Goal: Task Accomplishment & Management: Use online tool/utility

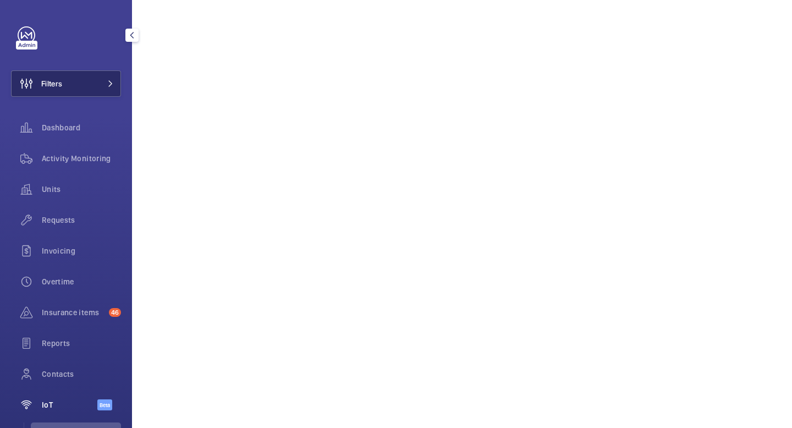
click at [73, 83] on button "Filters" at bounding box center [66, 83] width 110 height 26
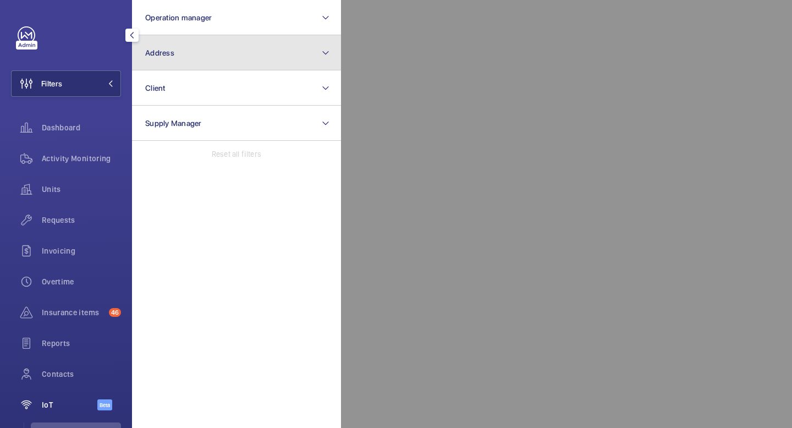
click at [224, 50] on button "Address" at bounding box center [236, 52] width 209 height 35
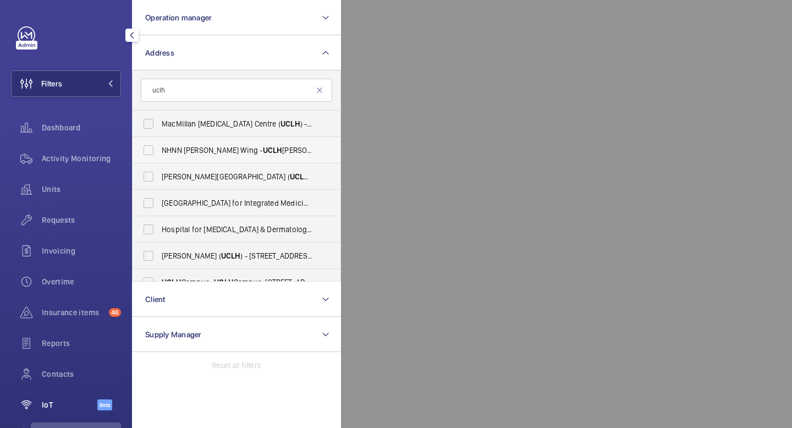
type input "uclh"
click at [178, 149] on span "NHNN Chandler Wing - UCLH Chandler Wing, 33 Queen Square,, LONDON WC1N 3BG" at bounding box center [237, 150] width 151 height 11
click at [160, 149] on input "NHNN Chandler Wing - UCLH Chandler Wing, 33 Queen Square,, LONDON WC1N 3BG" at bounding box center [149, 150] width 22 height 22
checkbox input "true"
click at [128, 34] on mat-icon "button" at bounding box center [131, 35] width 13 height 9
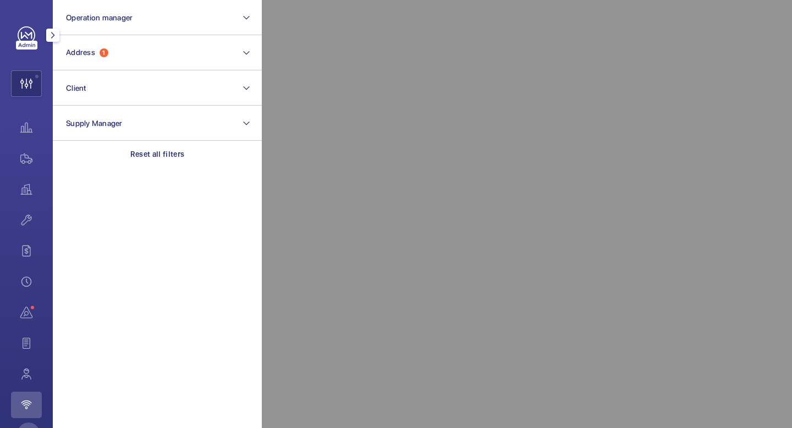
click at [54, 43] on div at bounding box center [53, 35] width 22 height 22
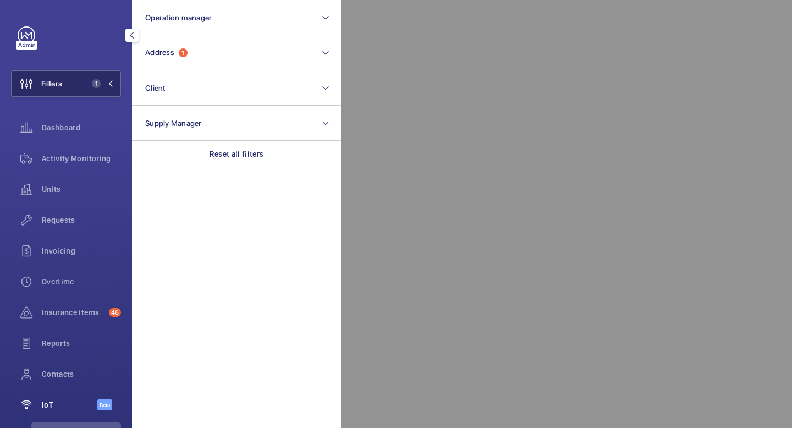
click at [113, 83] on mat-icon at bounding box center [110, 83] width 7 height 7
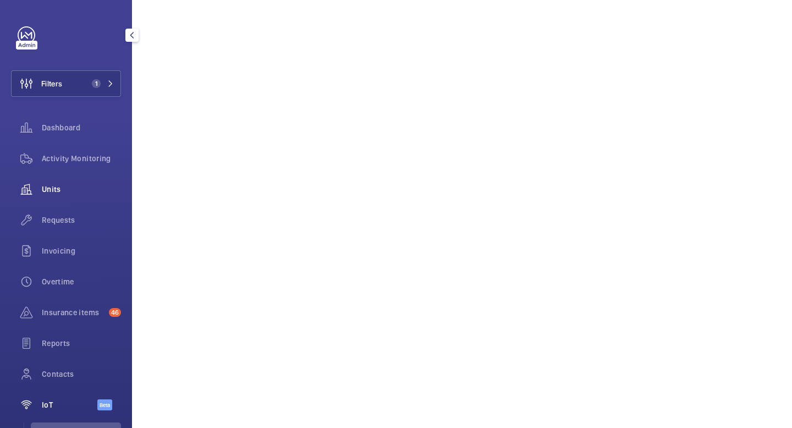
click at [75, 194] on span "Units" at bounding box center [81, 189] width 79 height 11
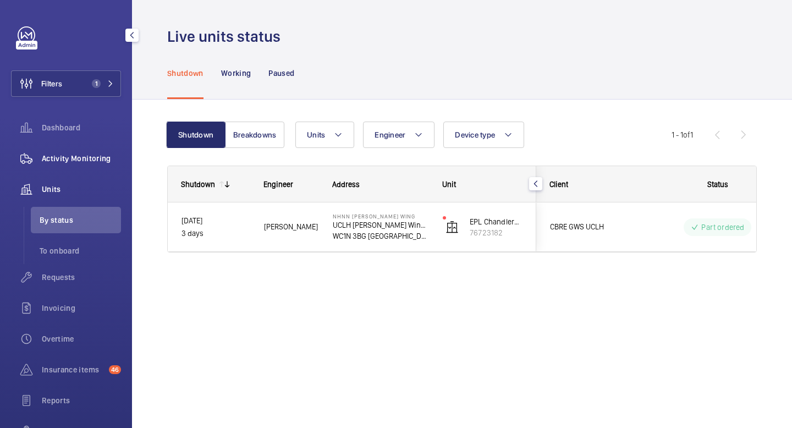
click at [77, 157] on span "Activity Monitoring" at bounding box center [81, 158] width 79 height 11
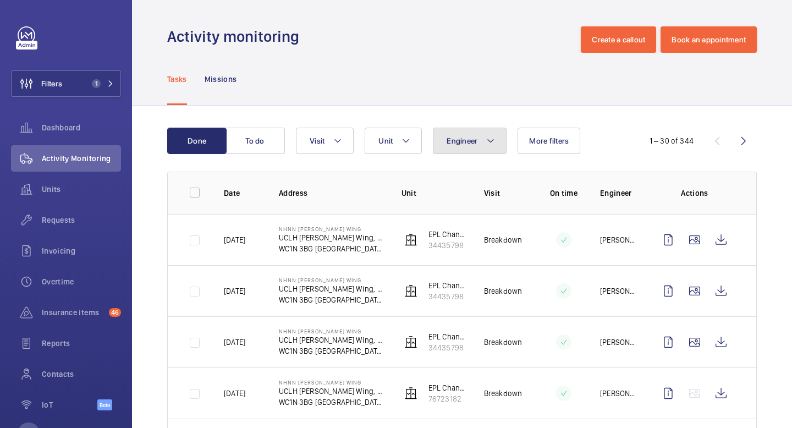
click at [489, 144] on mat-icon at bounding box center [490, 140] width 9 height 13
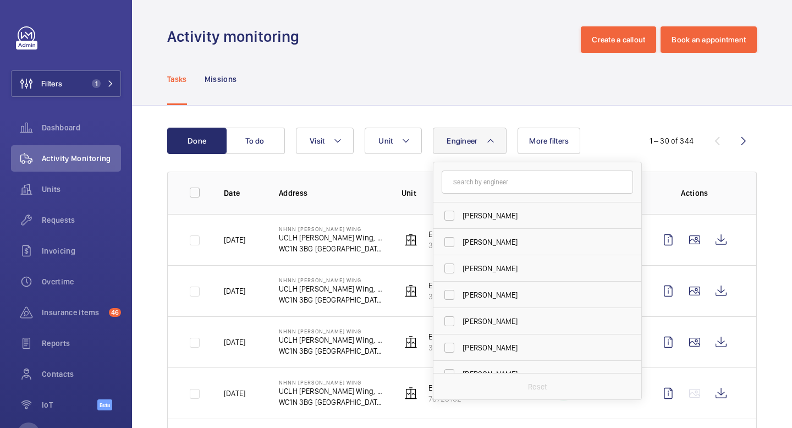
click at [489, 144] on mat-icon at bounding box center [490, 140] width 9 height 13
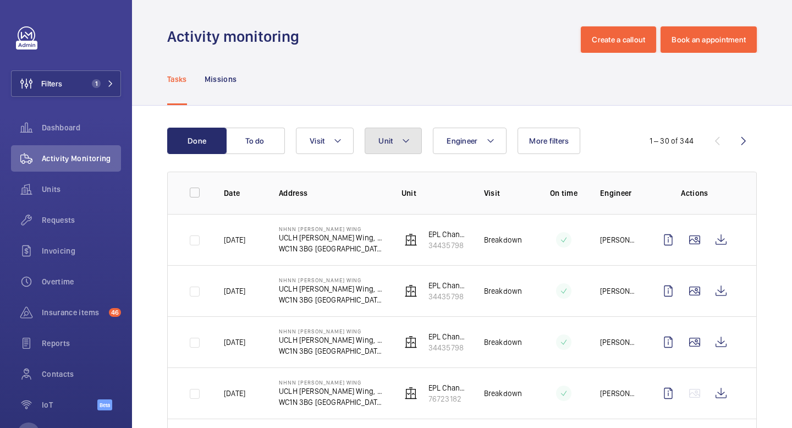
click at [411, 144] on button "Unit" at bounding box center [393, 141] width 57 height 26
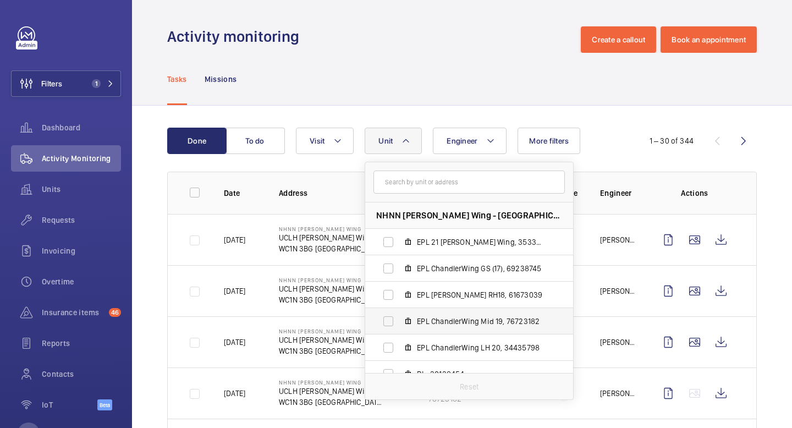
click at [387, 322] on label "EPL ChandlerWing Mid 19, 76723182" at bounding box center [460, 321] width 190 height 26
click at [387, 322] on input "EPL ChandlerWing Mid 19, 76723182" at bounding box center [388, 321] width 22 height 22
checkbox input "true"
click at [414, 136] on mat-icon at bounding box center [412, 140] width 9 height 13
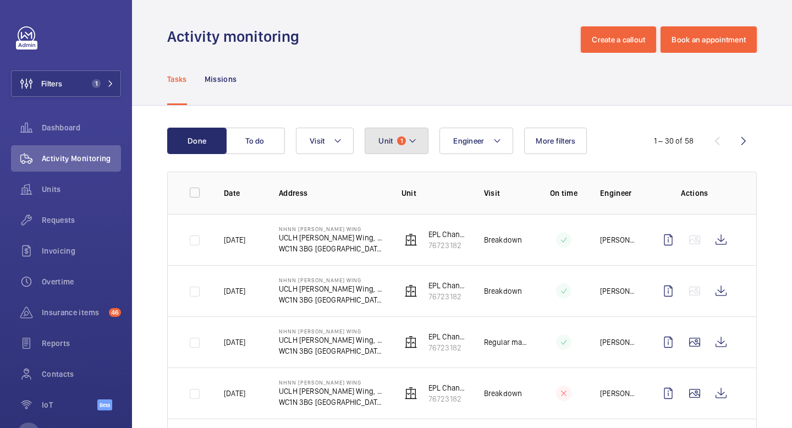
click at [411, 143] on mat-icon at bounding box center [412, 140] width 9 height 13
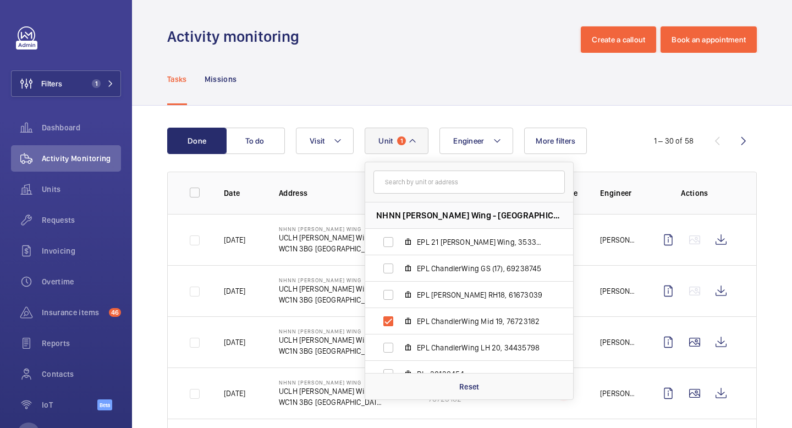
click at [418, 142] on button "Unit 1" at bounding box center [397, 141] width 64 height 26
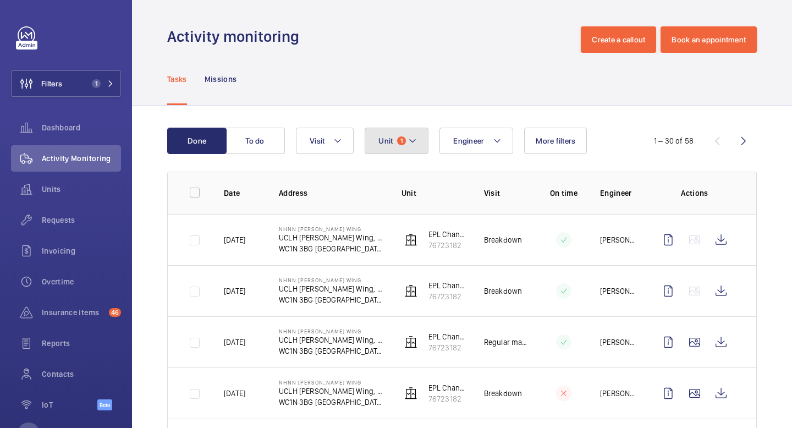
click at [408, 144] on mat-icon at bounding box center [412, 140] width 9 height 13
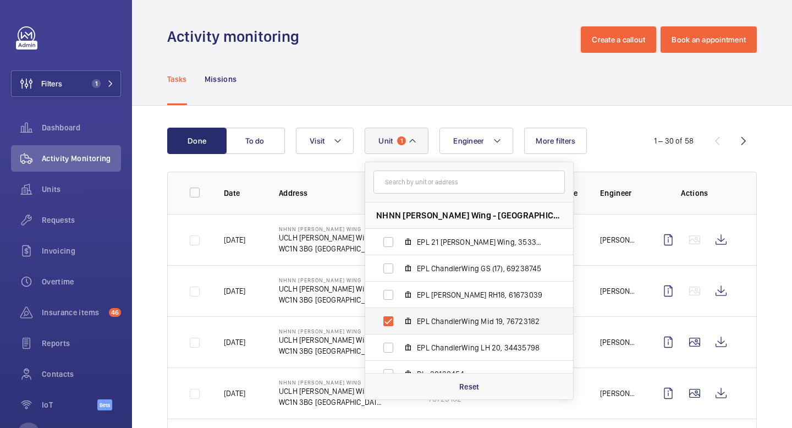
click at [391, 319] on label "EPL ChandlerWing Mid 19, 76723182" at bounding box center [460, 321] width 190 height 26
click at [391, 319] on input "EPL ChandlerWing Mid 19, 76723182" at bounding box center [388, 321] width 22 height 22
checkbox input "false"
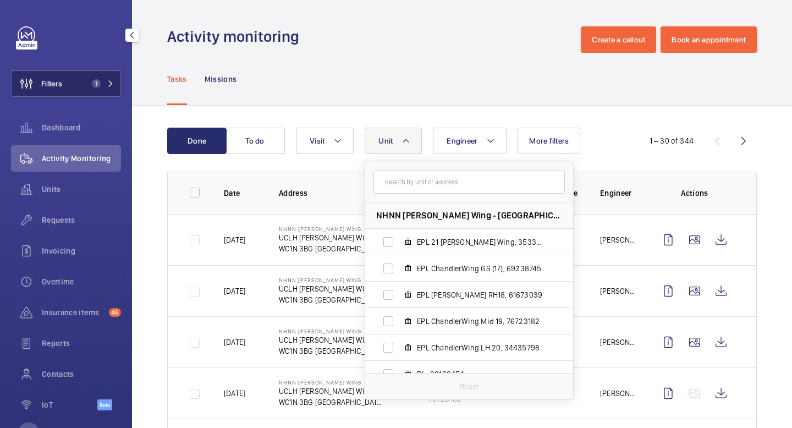
click at [113, 86] on mat-icon at bounding box center [110, 83] width 7 height 7
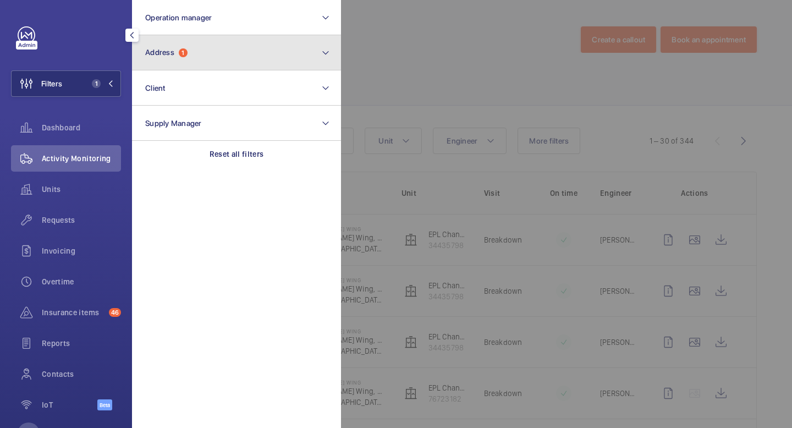
click at [200, 53] on button "Address 1" at bounding box center [236, 52] width 209 height 35
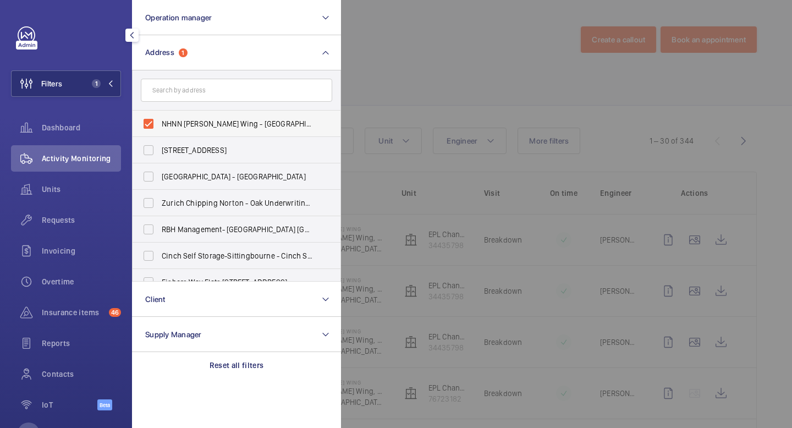
click at [150, 129] on label "NHNN [PERSON_NAME] Wing - [GEOGRAPHIC_DATA][PERSON_NAME], [STREET_ADDRESS]" at bounding box center [228, 124] width 191 height 26
click at [150, 129] on input "NHNN [PERSON_NAME] Wing - [GEOGRAPHIC_DATA][PERSON_NAME], [STREET_ADDRESS]" at bounding box center [149, 124] width 22 height 22
checkbox input "false"
click at [110, 87] on button "Filters" at bounding box center [66, 83] width 110 height 26
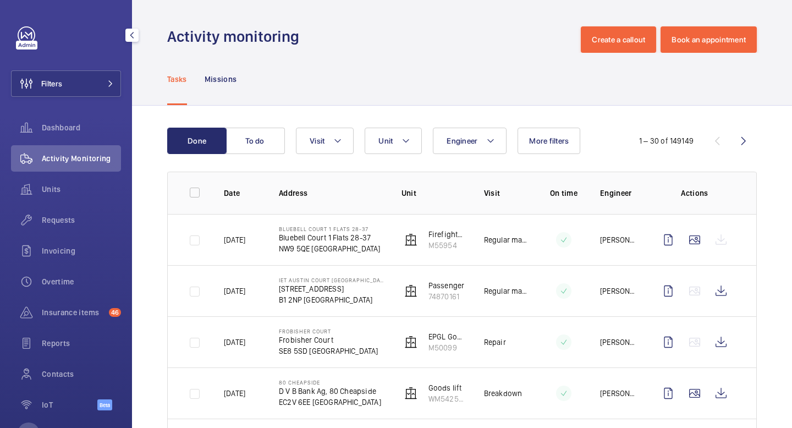
click at [93, 97] on div "Filters Dashboard Activity Monitoring Units Requests Invoicing Overtime Insuran…" at bounding box center [66, 224] width 110 height 396
click at [93, 81] on button "Filters" at bounding box center [66, 83] width 110 height 26
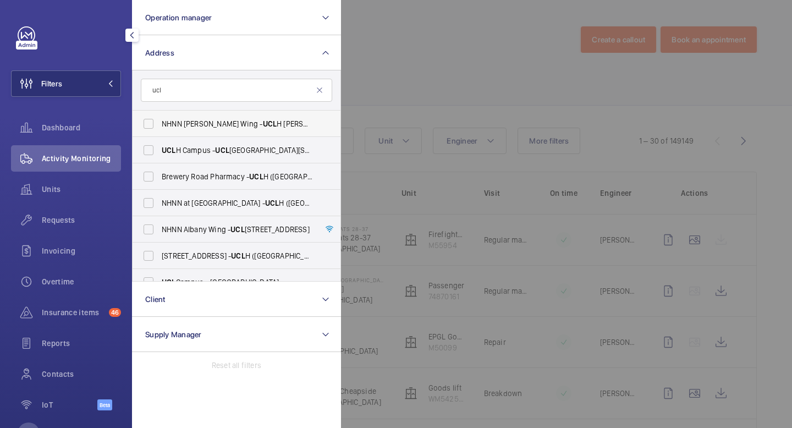
scroll to position [67, 0]
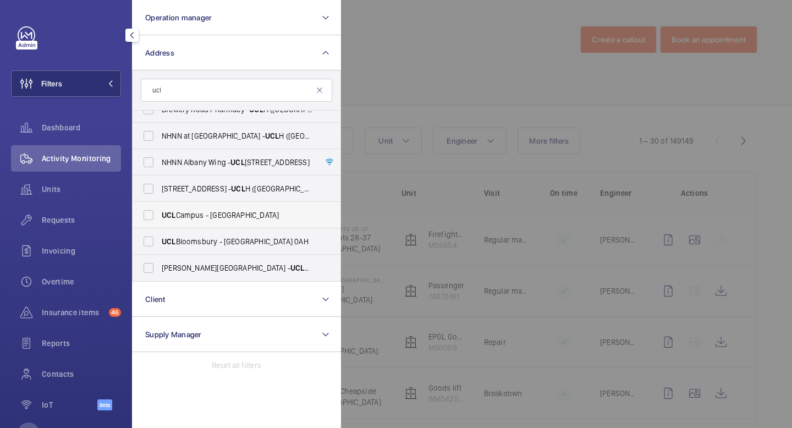
type input "ucl"
click at [151, 212] on label "UCL Campus - University College London, LONDON WC1E 6BT" at bounding box center [228, 215] width 191 height 26
click at [151, 212] on input "UCL Campus - University College London, LONDON WC1E 6BT" at bounding box center [149, 215] width 22 height 22
checkbox input "true"
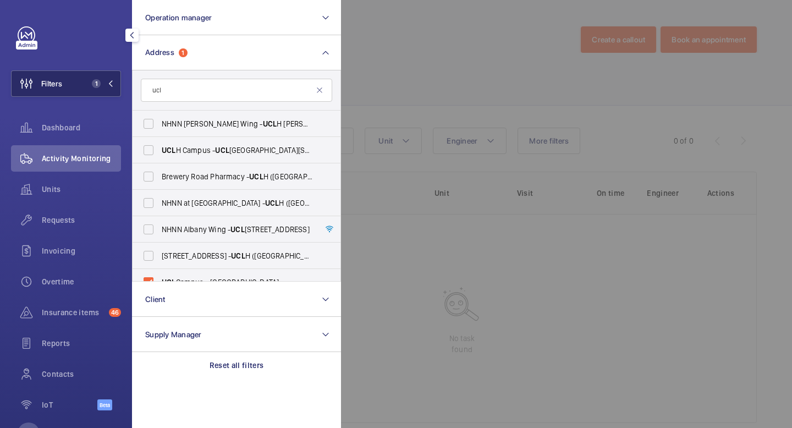
click at [114, 86] on button "Filters 1" at bounding box center [66, 83] width 110 height 26
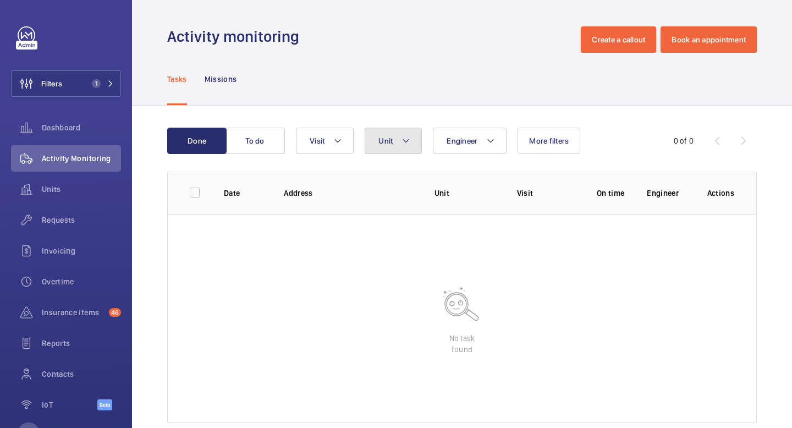
click at [410, 141] on button "Unit" at bounding box center [393, 141] width 57 height 26
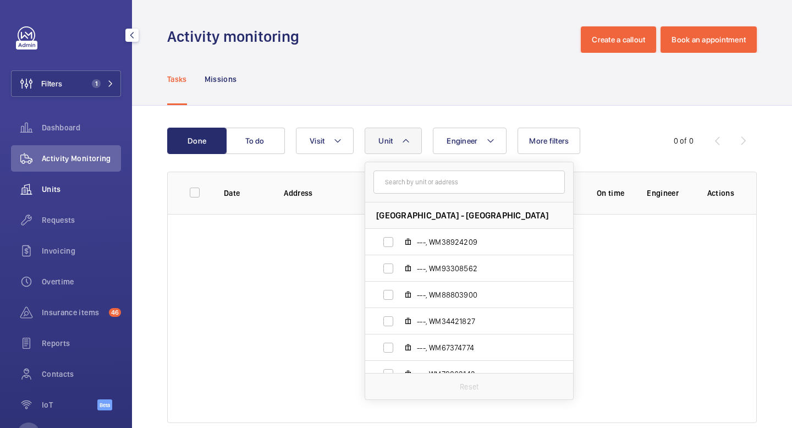
click at [53, 189] on span "Units" at bounding box center [81, 189] width 79 height 11
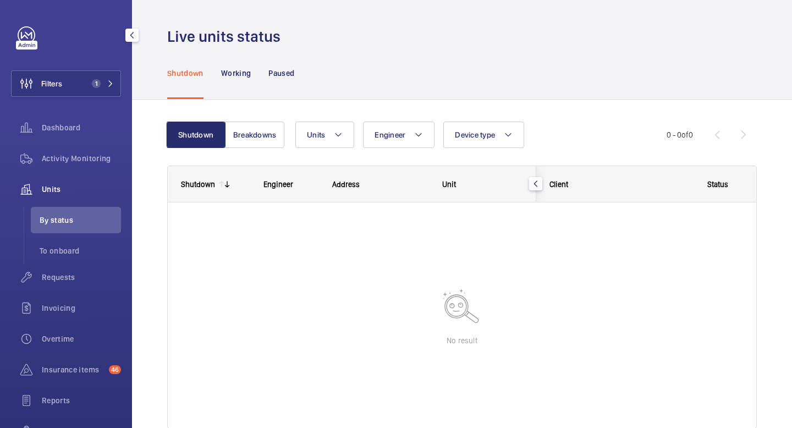
click at [64, 189] on span "Units" at bounding box center [81, 189] width 79 height 11
click at [83, 158] on span "Activity Monitoring" at bounding box center [81, 158] width 79 height 11
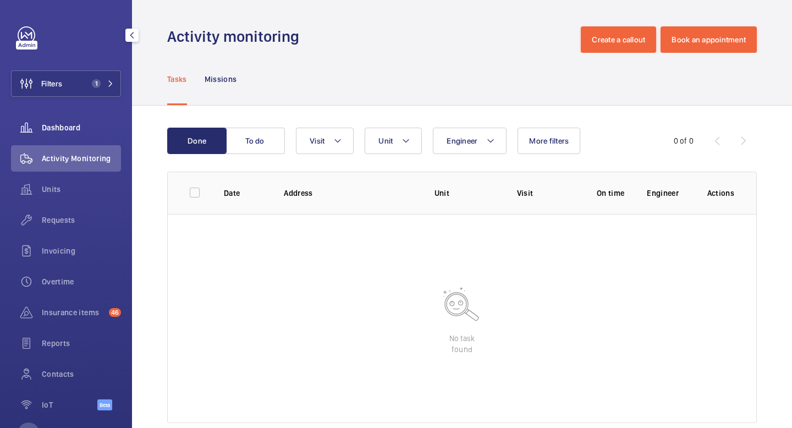
click at [69, 123] on span "Dashboard" at bounding box center [81, 127] width 79 height 11
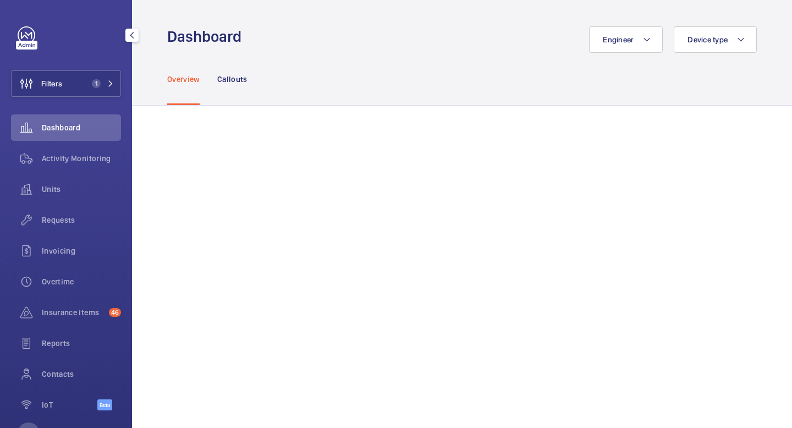
click at [123, 73] on div "Filters 1 Dashboard Activity Monitoring Units Requests Invoicing Overtime Insur…" at bounding box center [66, 214] width 132 height 428
click at [109, 84] on mat-icon at bounding box center [110, 83] width 7 height 7
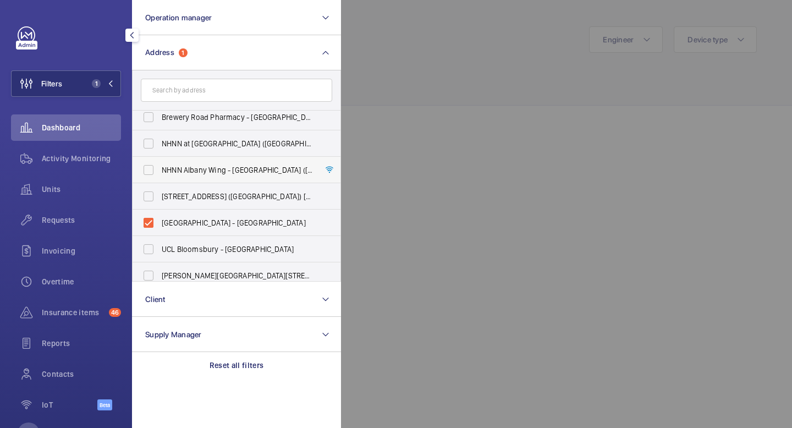
scroll to position [67, 0]
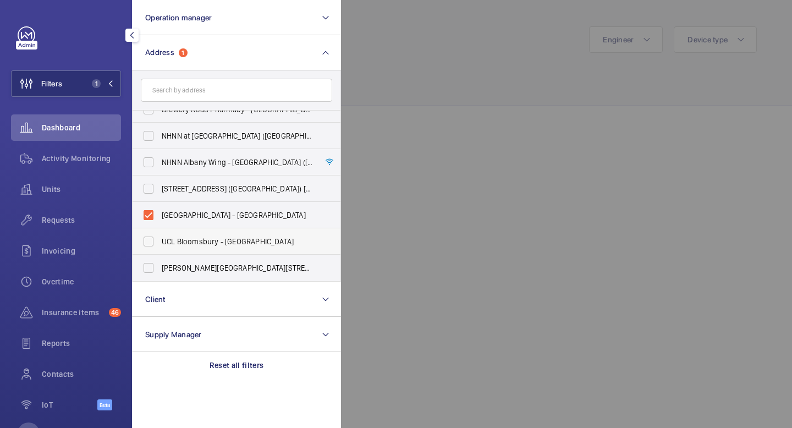
click at [152, 242] on label "UCL Bloomsbury - Bloomsbury Theatre and Studio, LONDON WC1H 0AH" at bounding box center [228, 241] width 191 height 26
click at [152, 242] on input "UCL Bloomsbury - Bloomsbury Theatre and Studio, LONDON WC1H 0AH" at bounding box center [149, 242] width 22 height 22
checkbox input "true"
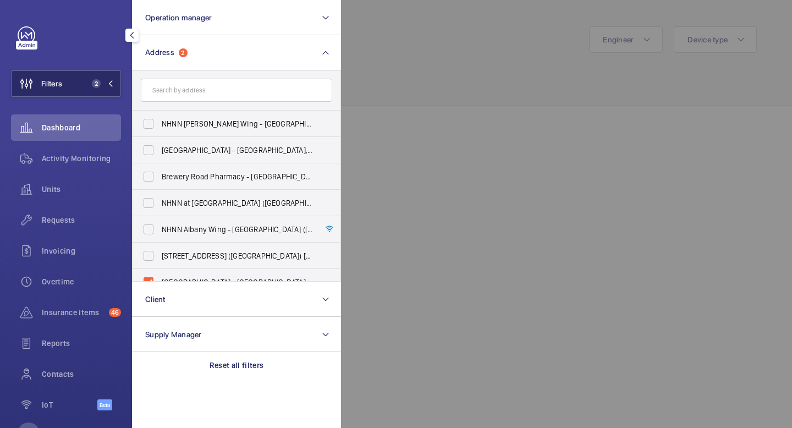
click at [112, 83] on mat-icon at bounding box center [110, 83] width 7 height 7
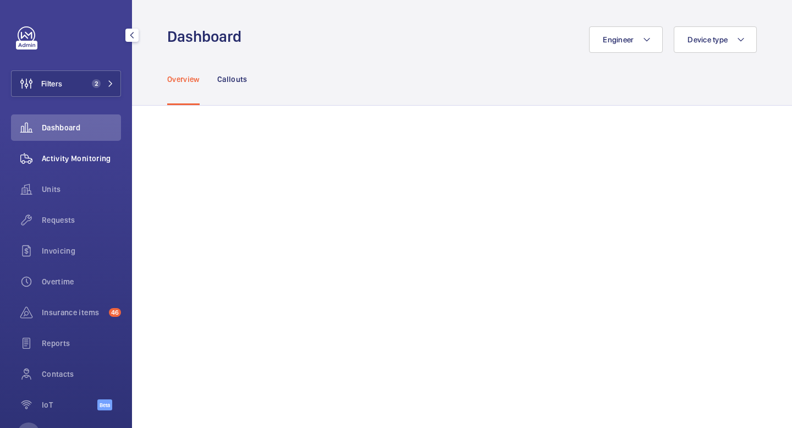
click at [90, 158] on span "Activity Monitoring" at bounding box center [81, 158] width 79 height 11
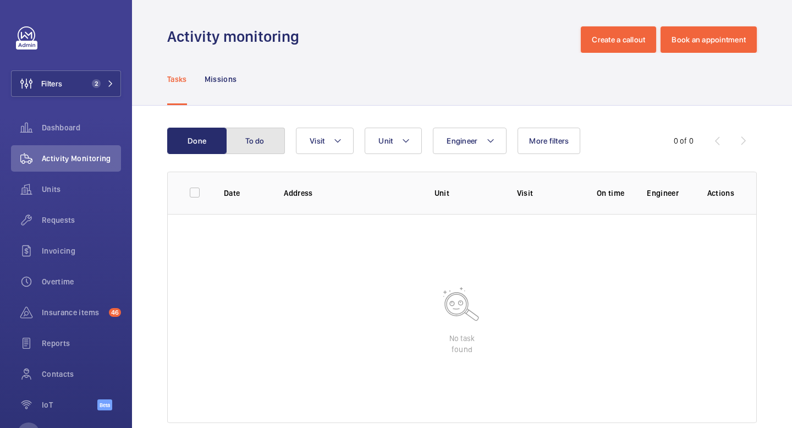
click at [274, 142] on button "To do" at bounding box center [255, 141] width 59 height 26
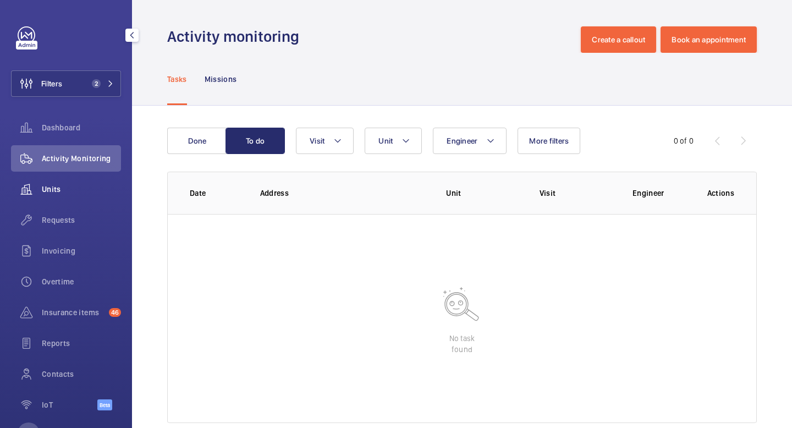
click at [54, 188] on span "Units" at bounding box center [81, 189] width 79 height 11
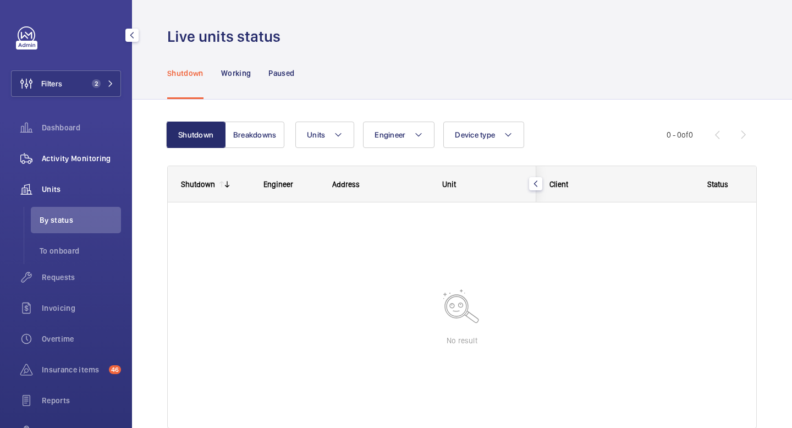
click at [79, 152] on div "Activity Monitoring" at bounding box center [66, 158] width 110 height 26
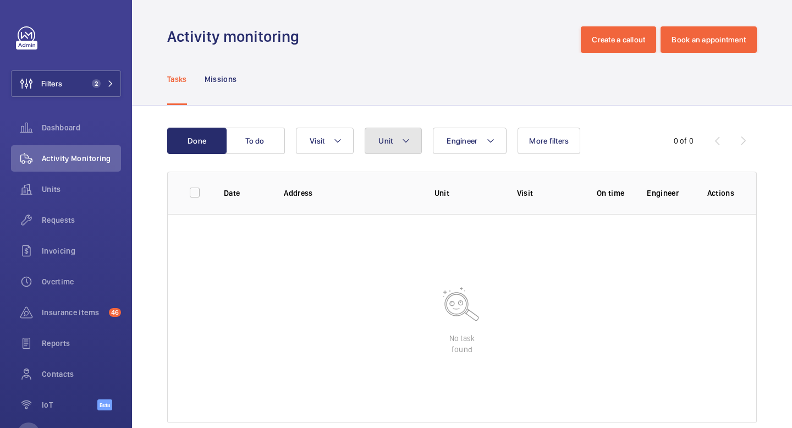
click at [410, 140] on mat-icon at bounding box center [406, 140] width 9 height 13
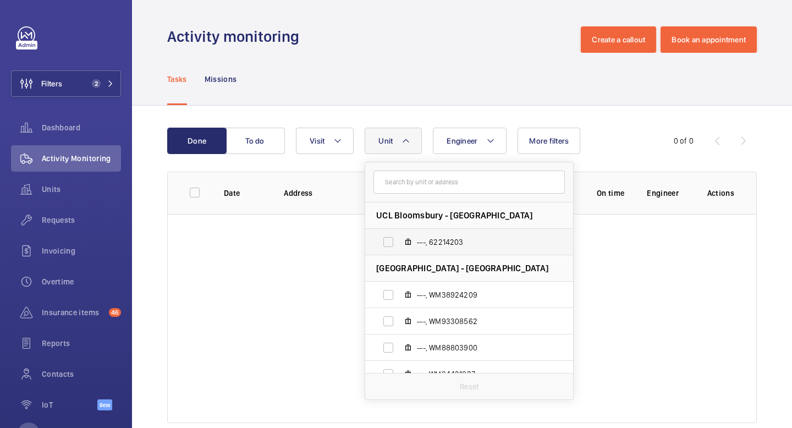
click at [451, 242] on span "---, 62214203" at bounding box center [481, 242] width 128 height 11
click at [399, 242] on input "---, 62214203" at bounding box center [388, 242] width 22 height 22
click at [451, 242] on span "---, 62214203" at bounding box center [481, 242] width 128 height 11
click at [399, 242] on input "---, 62214203" at bounding box center [388, 242] width 22 height 22
click at [451, 242] on span "---, 62214203" at bounding box center [481, 242] width 128 height 11
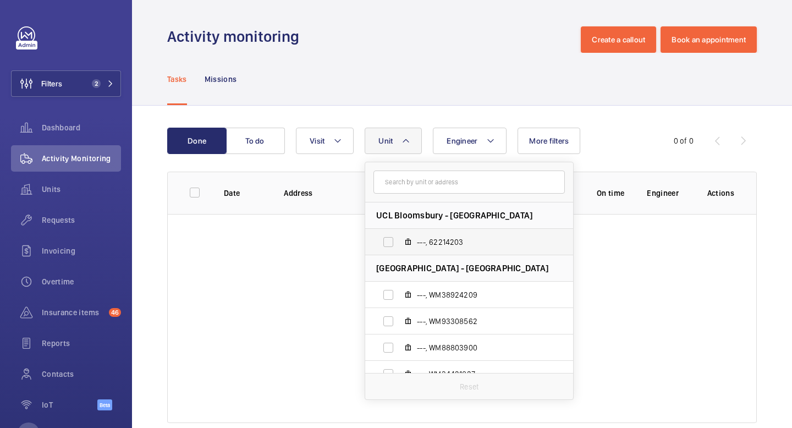
click at [399, 242] on input "---, 62214203" at bounding box center [388, 242] width 22 height 22
click at [452, 237] on span "---, 62214203" at bounding box center [481, 242] width 128 height 11
click at [399, 237] on input "---, 62214203" at bounding box center [388, 242] width 22 height 22
checkbox input "false"
click at [255, 311] on wm-front-table-empty-state "No task found" at bounding box center [462, 318] width 589 height 209
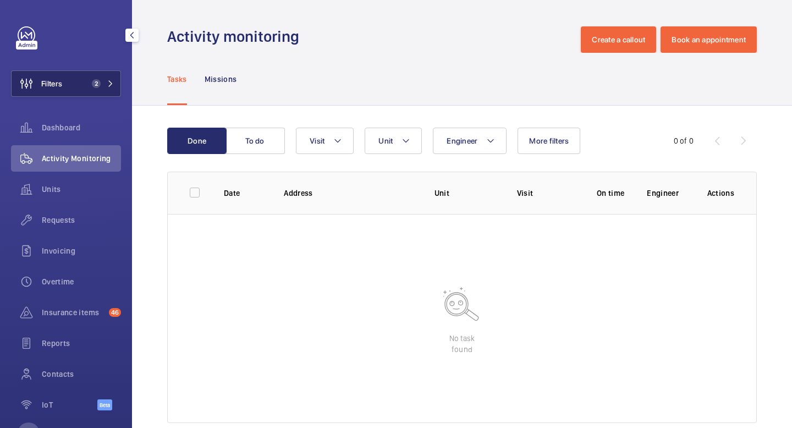
click at [109, 82] on mat-icon at bounding box center [110, 83] width 7 height 7
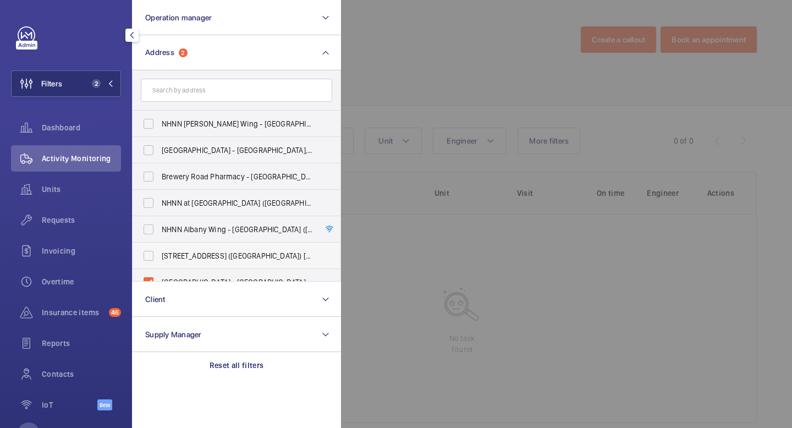
scroll to position [67, 0]
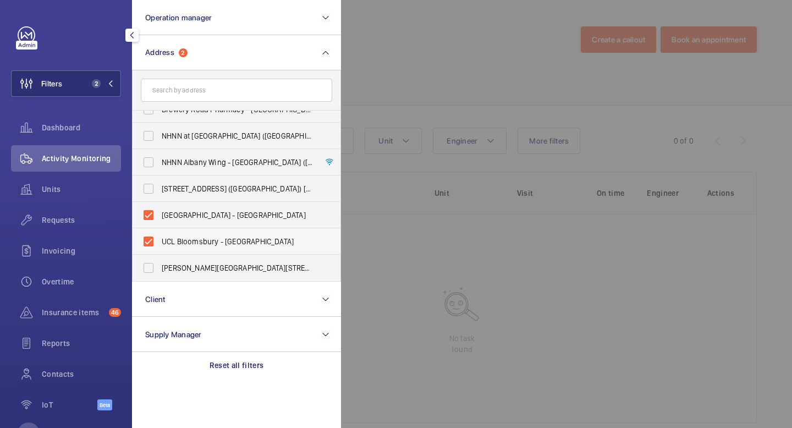
click at [149, 238] on label "UCL Bloomsbury - Bloomsbury Theatre and Studio, LONDON WC1H 0AH" at bounding box center [228, 241] width 191 height 26
click at [149, 238] on input "UCL Bloomsbury - Bloomsbury Theatre and Studio, LONDON WC1H 0AH" at bounding box center [149, 242] width 22 height 22
checkbox input "false"
click at [150, 208] on label "[GEOGRAPHIC_DATA] - [GEOGRAPHIC_DATA]" at bounding box center [228, 215] width 191 height 26
click at [150, 208] on input "[GEOGRAPHIC_DATA] - [GEOGRAPHIC_DATA]" at bounding box center [149, 215] width 22 height 22
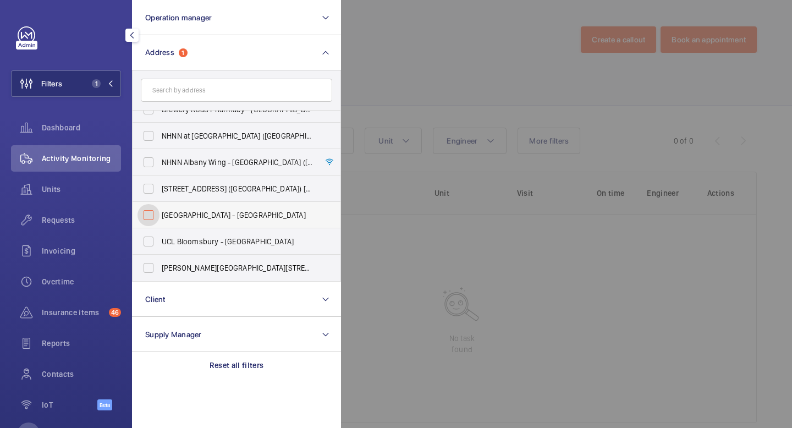
checkbox input "false"
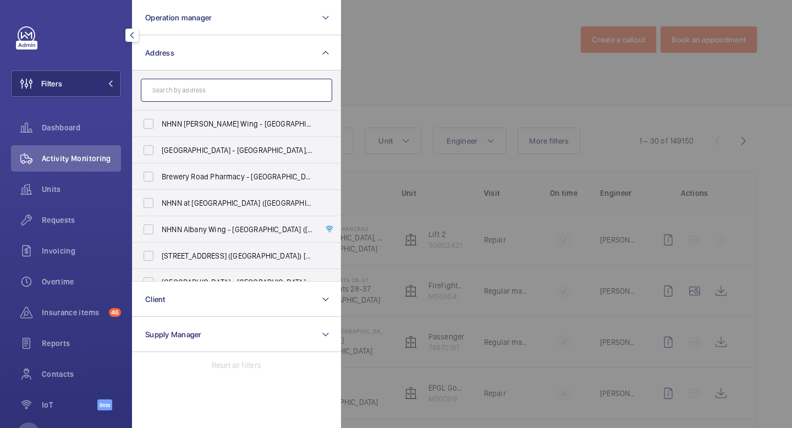
click at [198, 92] on input "text" at bounding box center [236, 90] width 191 height 23
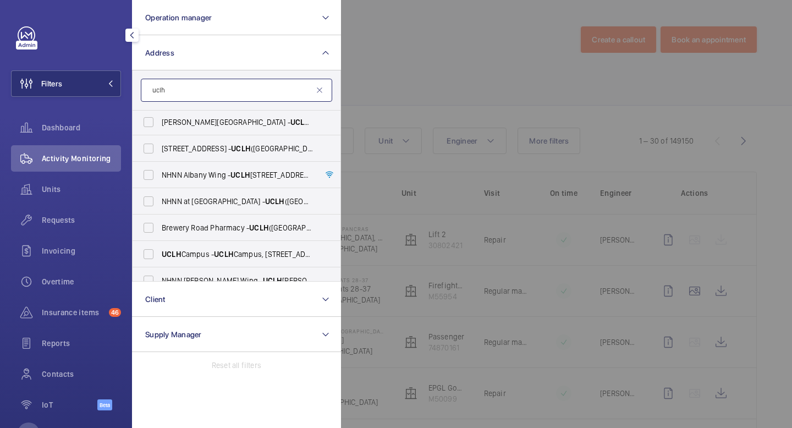
scroll to position [1, 0]
type input "uclh"
click at [147, 175] on label "NHNN Albany Wing - UCLH (Queens Square), Albany Wing,, LONDON WC1N 3BG" at bounding box center [228, 176] width 191 height 26
click at [147, 175] on input "NHNN Albany Wing - UCLH (Queens Square), Albany Wing,, LONDON WC1N 3BG" at bounding box center [149, 176] width 22 height 22
checkbox input "true"
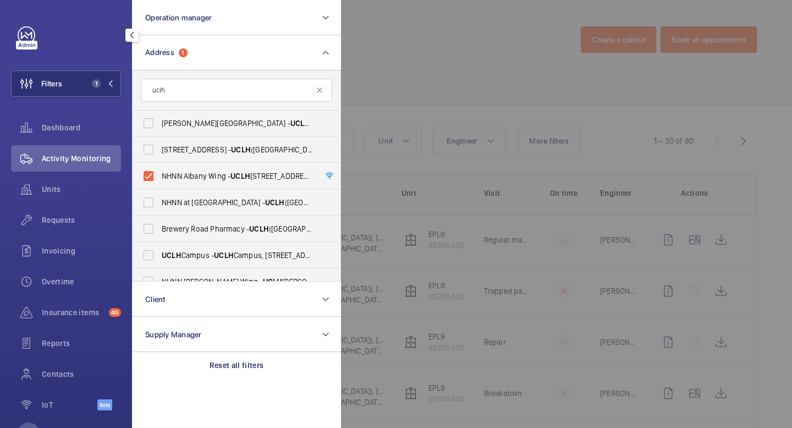
click at [134, 32] on mat-icon "button" at bounding box center [131, 35] width 13 height 9
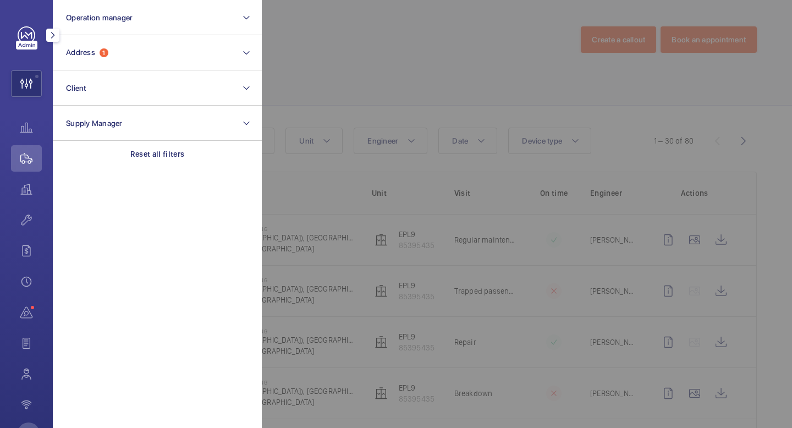
click at [51, 36] on mat-icon "button" at bounding box center [52, 35] width 13 height 9
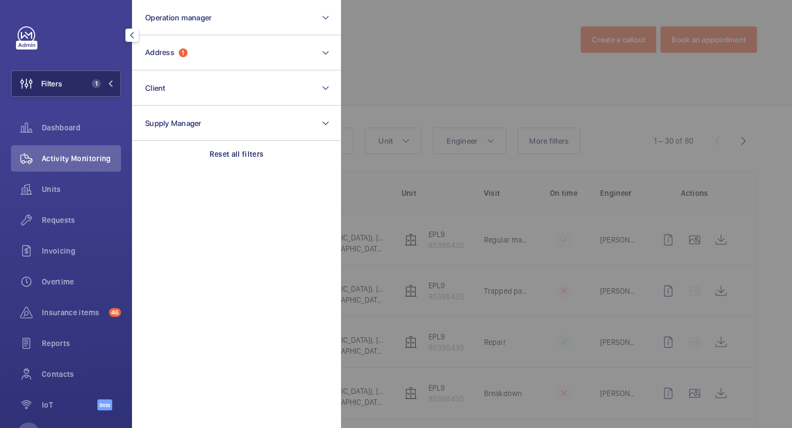
click at [118, 81] on button "Filters 1" at bounding box center [66, 83] width 110 height 26
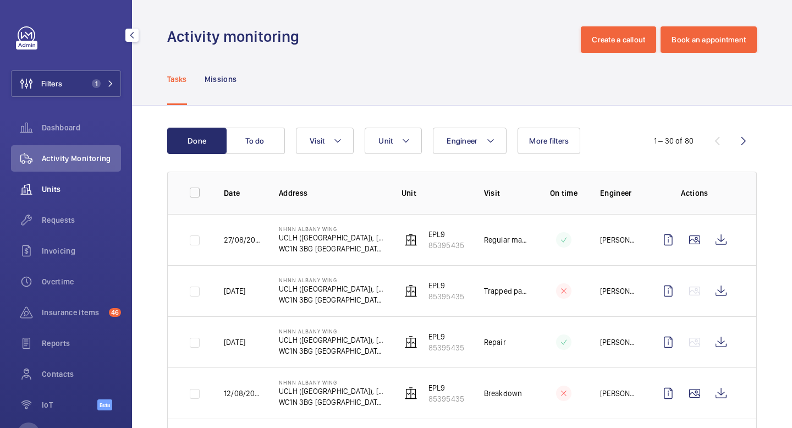
click at [89, 191] on span "Units" at bounding box center [81, 189] width 79 height 11
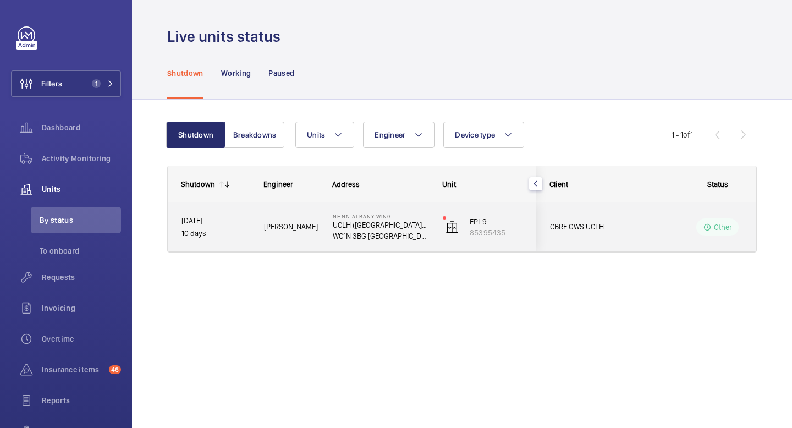
click at [381, 241] on div "NHNN Albany Wing UCLH (Queens Square), Albany Wing, WC1N 3BG LONDON" at bounding box center [374, 227] width 109 height 50
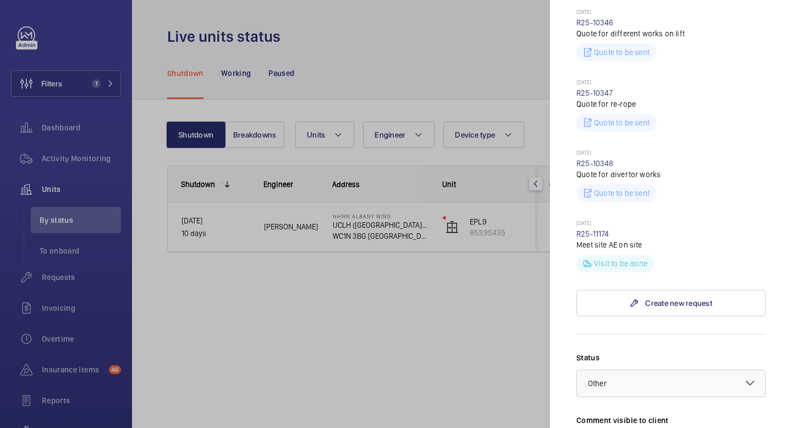
scroll to position [535, 0]
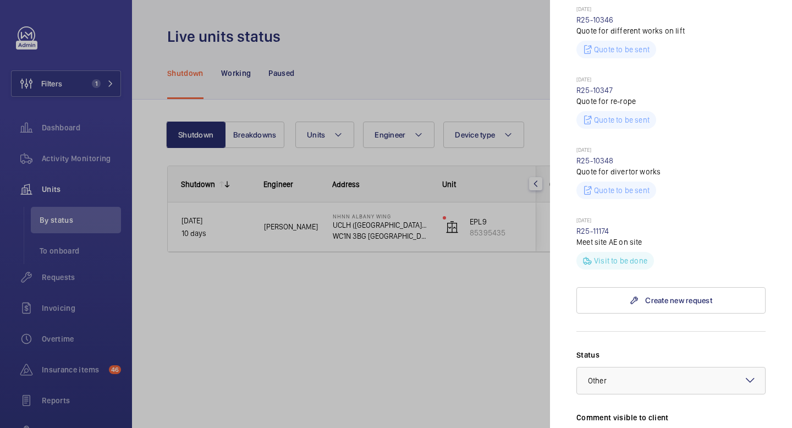
click at [427, 319] on div at bounding box center [396, 214] width 792 height 428
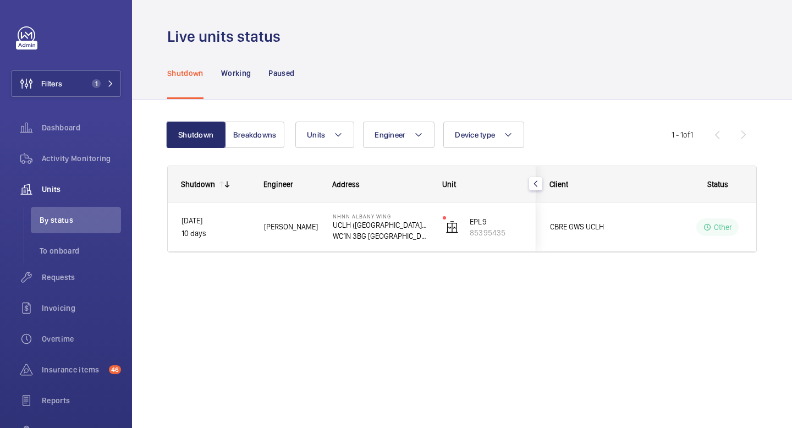
scroll to position [0, 0]
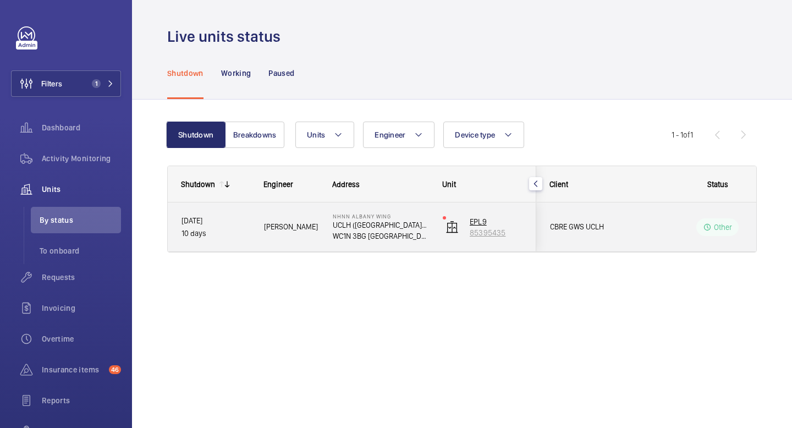
click at [481, 227] on p "85395435" at bounding box center [496, 232] width 53 height 11
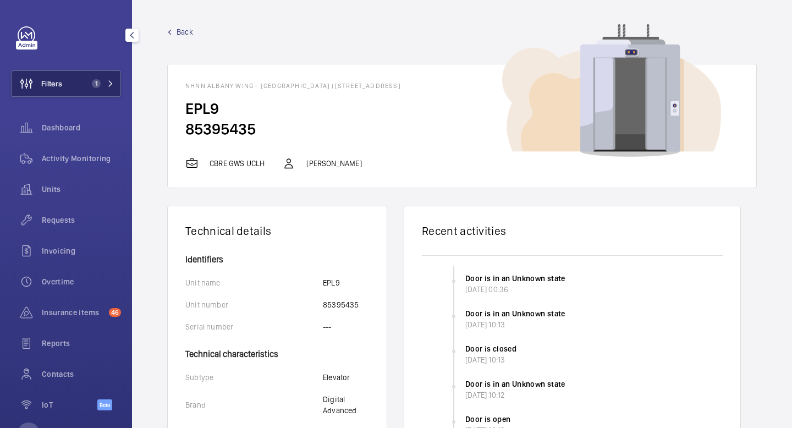
click at [111, 84] on mat-icon at bounding box center [110, 83] width 7 height 7
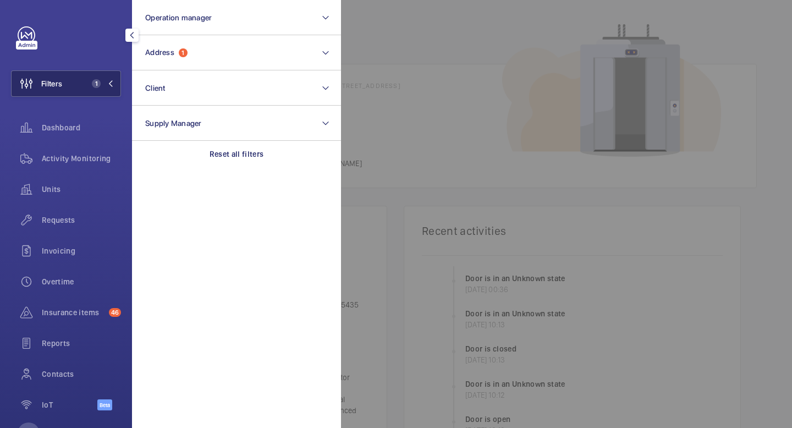
click at [111, 84] on mat-icon at bounding box center [110, 83] width 7 height 7
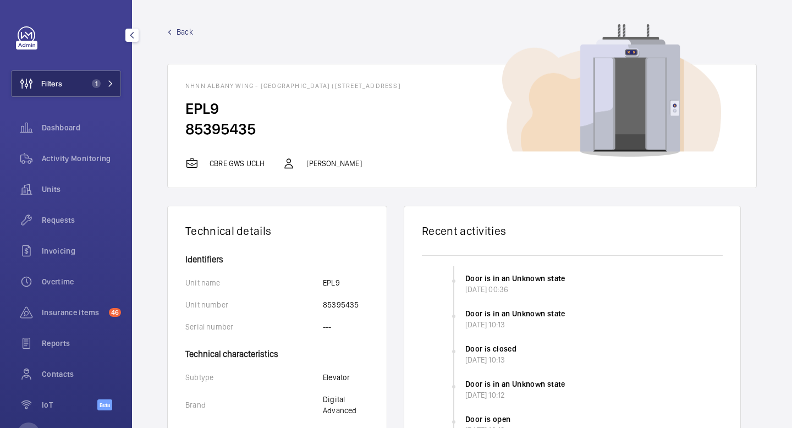
click at [112, 85] on mat-icon at bounding box center [110, 83] width 7 height 7
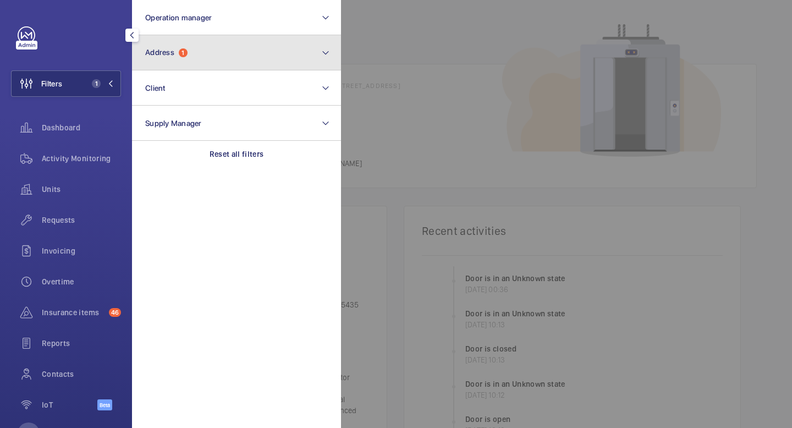
click at [193, 53] on button "Address 1" at bounding box center [236, 52] width 209 height 35
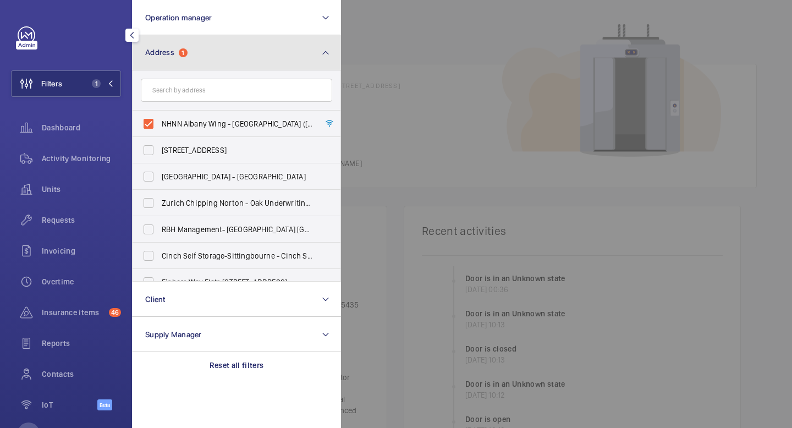
click at [213, 54] on button "Address 1" at bounding box center [236, 52] width 209 height 35
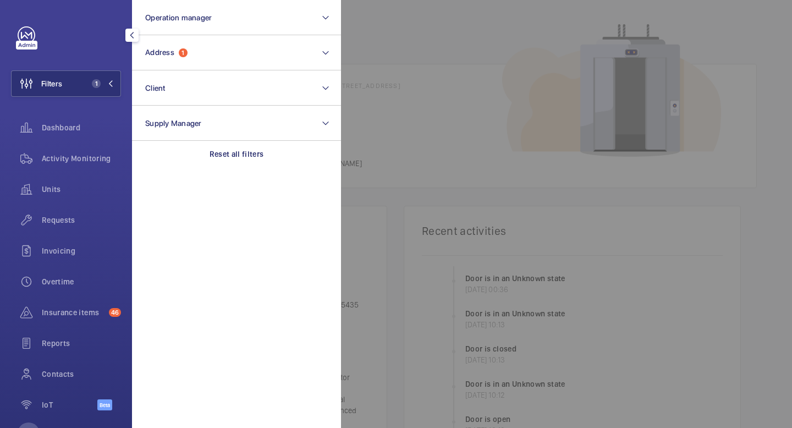
click at [131, 36] on mat-icon "button" at bounding box center [131, 35] width 13 height 9
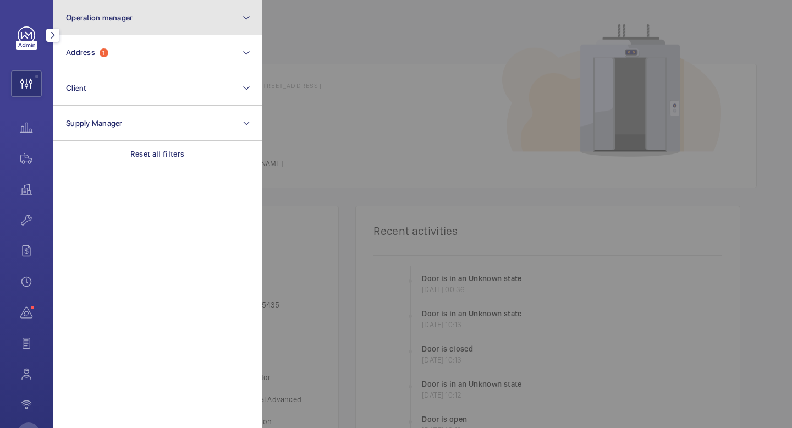
click at [248, 16] on mat-icon at bounding box center [246, 17] width 9 height 13
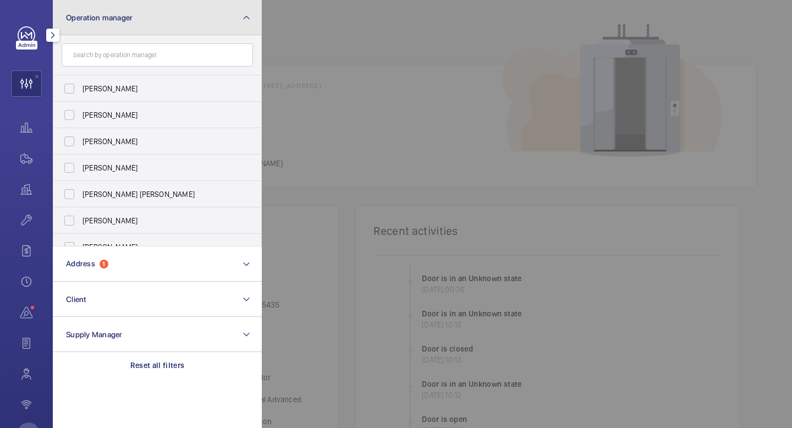
click at [248, 16] on mat-icon at bounding box center [246, 17] width 9 height 13
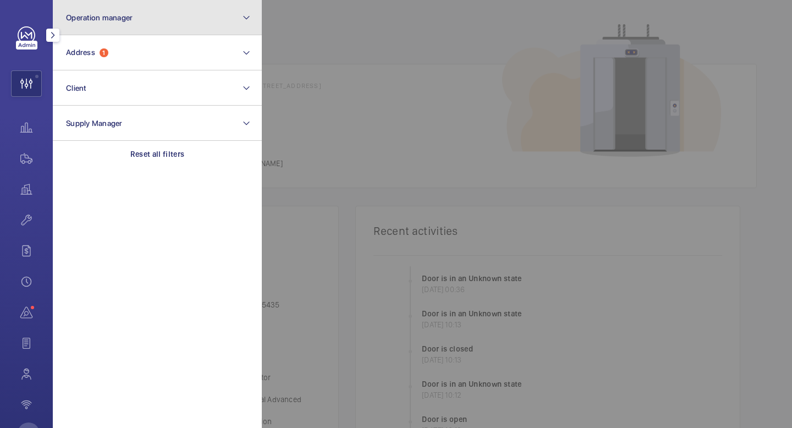
click at [248, 16] on mat-icon at bounding box center [246, 17] width 9 height 13
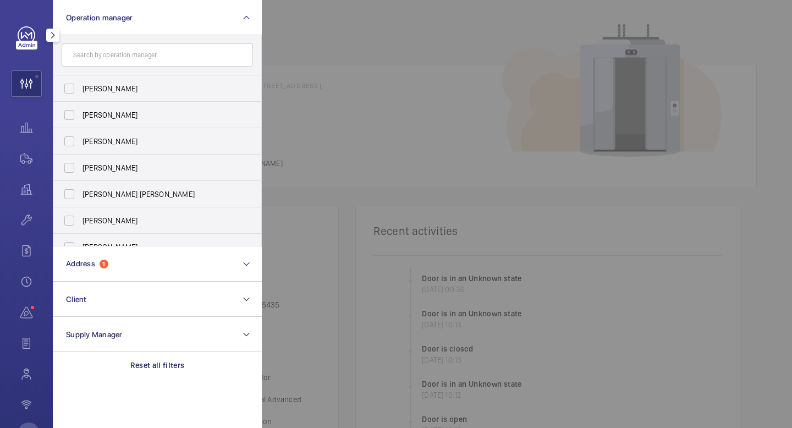
click at [57, 38] on mat-icon "button" at bounding box center [52, 35] width 13 height 9
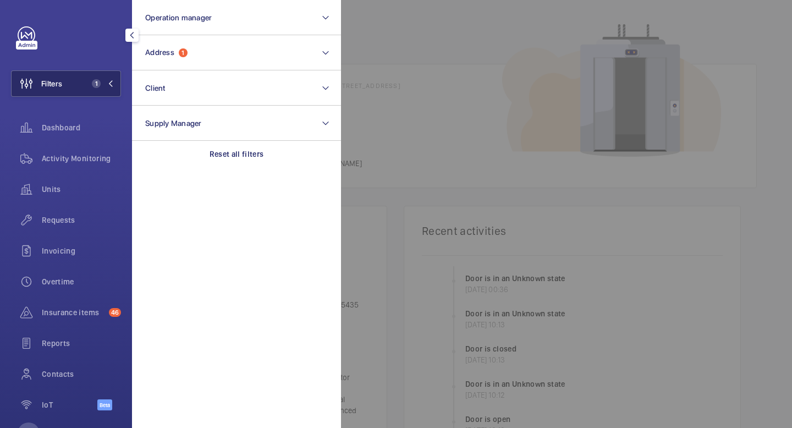
click at [114, 85] on button "Filters 1" at bounding box center [66, 83] width 110 height 26
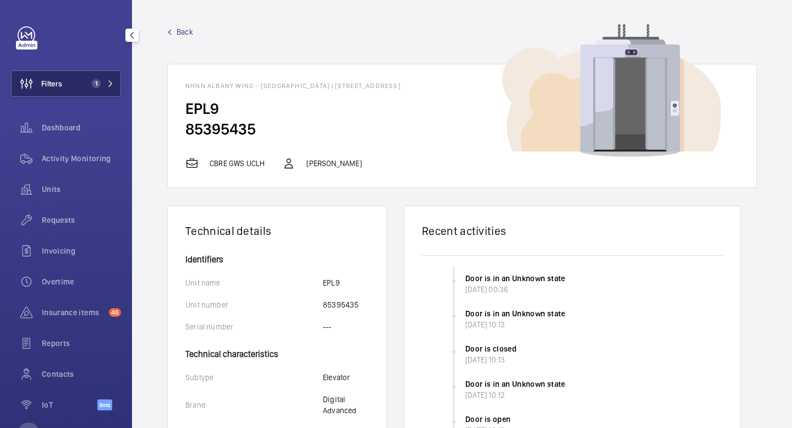
click at [114, 85] on button "Filters 1" at bounding box center [66, 83] width 110 height 26
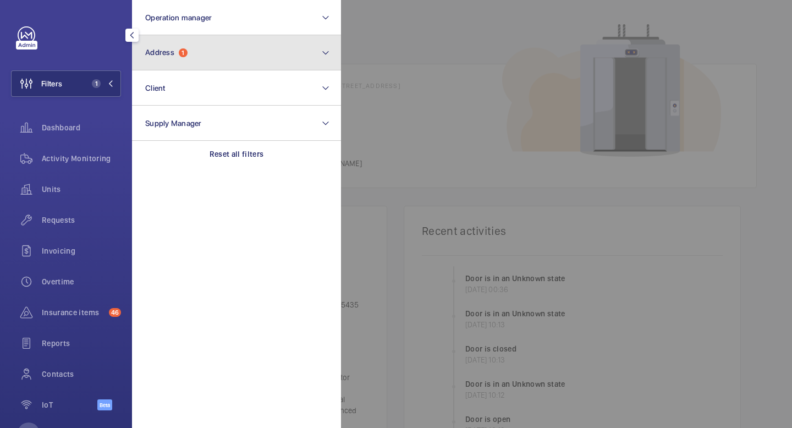
click at [163, 48] on span "Address" at bounding box center [159, 52] width 29 height 9
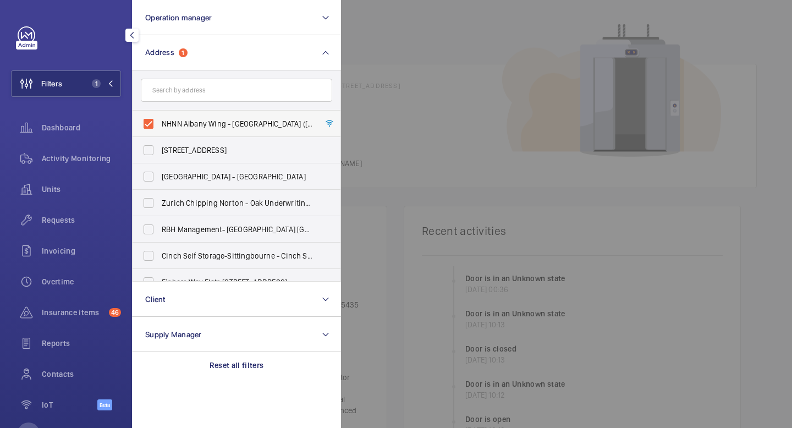
click at [145, 124] on label "NHNN Albany Wing - [GEOGRAPHIC_DATA] ([STREET_ADDRESS]" at bounding box center [228, 124] width 191 height 26
click at [145, 124] on input "NHNN Albany Wing - [GEOGRAPHIC_DATA] ([STREET_ADDRESS]" at bounding box center [149, 124] width 22 height 22
checkbox input "false"
click at [100, 74] on button "Filters" at bounding box center [66, 83] width 110 height 26
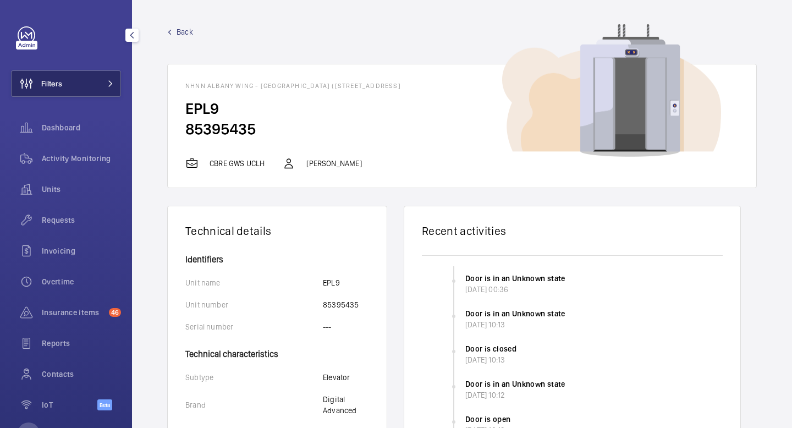
click at [100, 74] on button "Filters" at bounding box center [66, 83] width 110 height 26
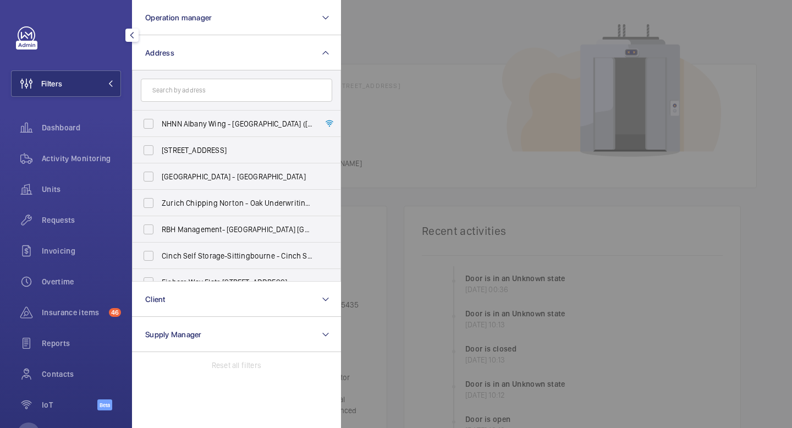
click at [133, 33] on mat-icon "button" at bounding box center [131, 35] width 13 height 9
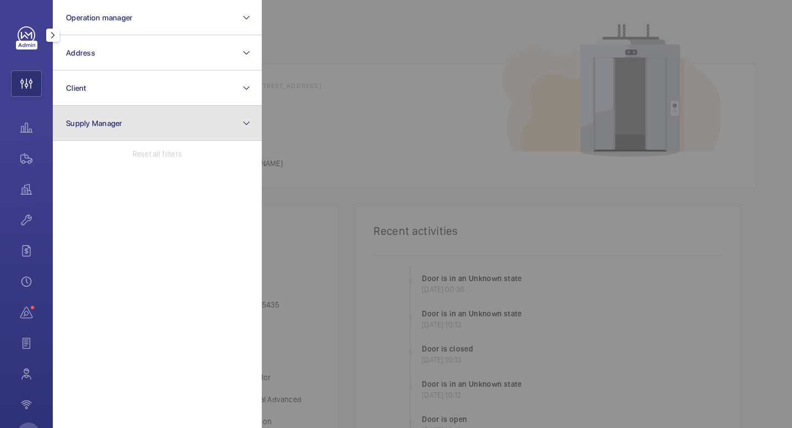
click at [227, 129] on button "Supply Manager" at bounding box center [157, 123] width 209 height 35
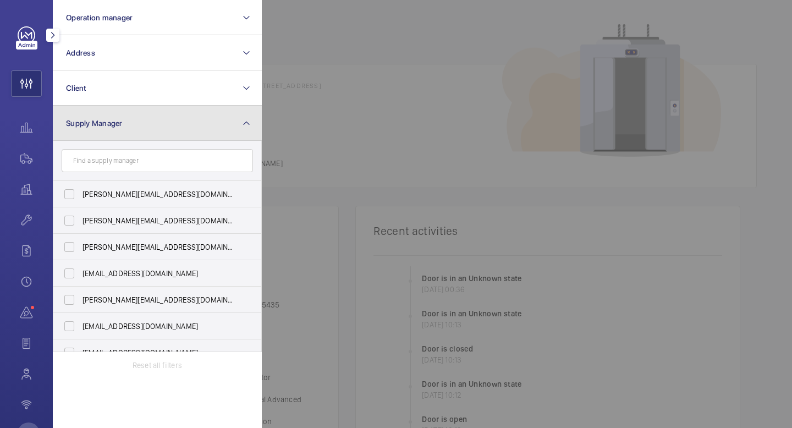
click at [251, 118] on button "Supply Manager" at bounding box center [157, 123] width 209 height 35
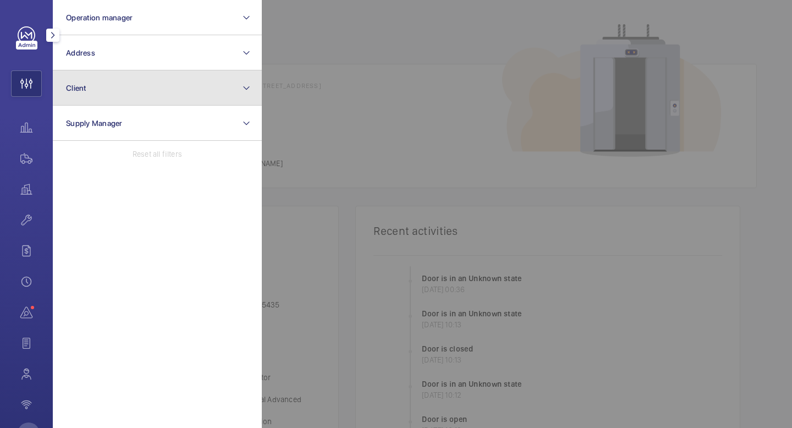
click at [240, 87] on button "Client" at bounding box center [157, 87] width 209 height 35
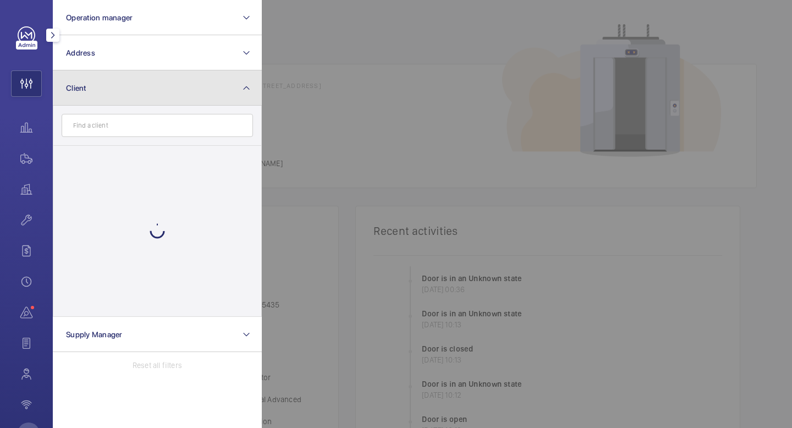
click at [240, 87] on button "Client" at bounding box center [157, 87] width 209 height 35
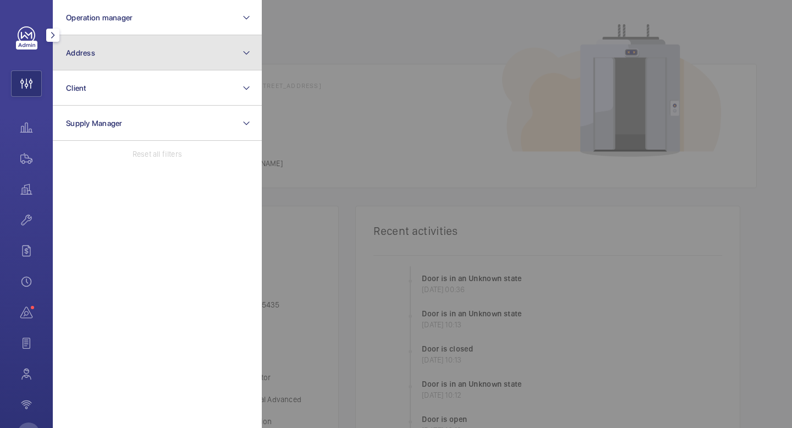
click at [240, 56] on button "Address" at bounding box center [157, 52] width 209 height 35
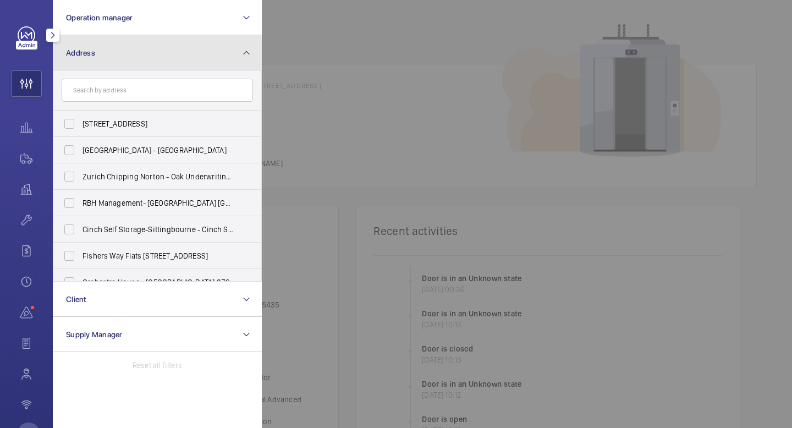
click at [240, 56] on button "Address" at bounding box center [157, 52] width 209 height 35
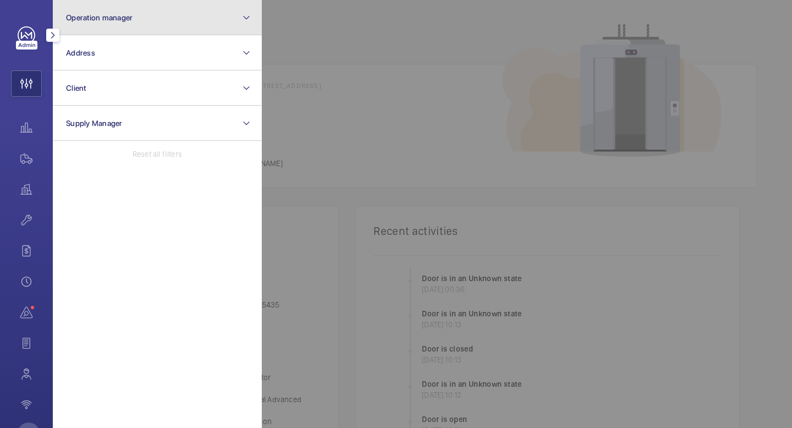
click at [245, 19] on mat-icon at bounding box center [246, 17] width 9 height 13
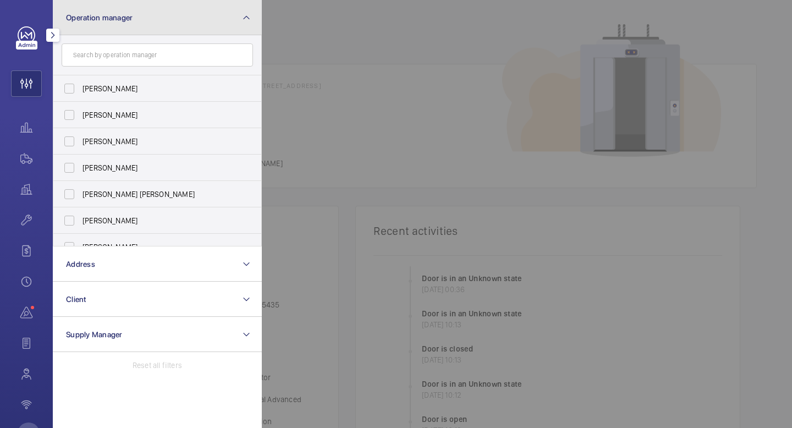
click at [253, 13] on button "Operation manager" at bounding box center [157, 17] width 209 height 35
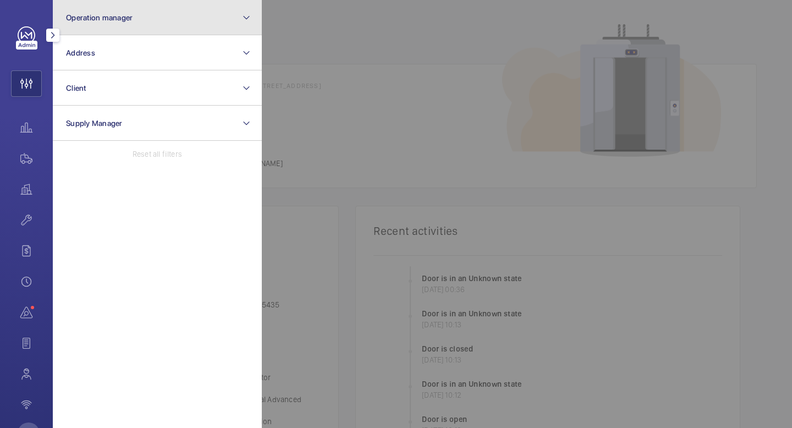
click at [249, 18] on mat-icon at bounding box center [246, 17] width 9 height 13
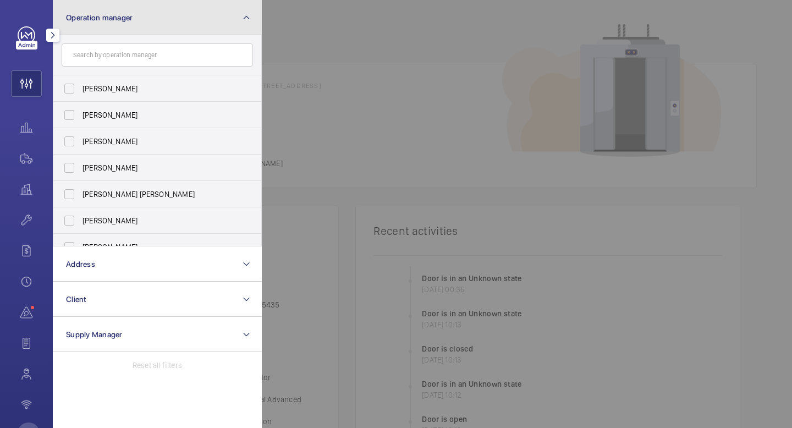
click at [249, 18] on mat-icon at bounding box center [246, 17] width 9 height 13
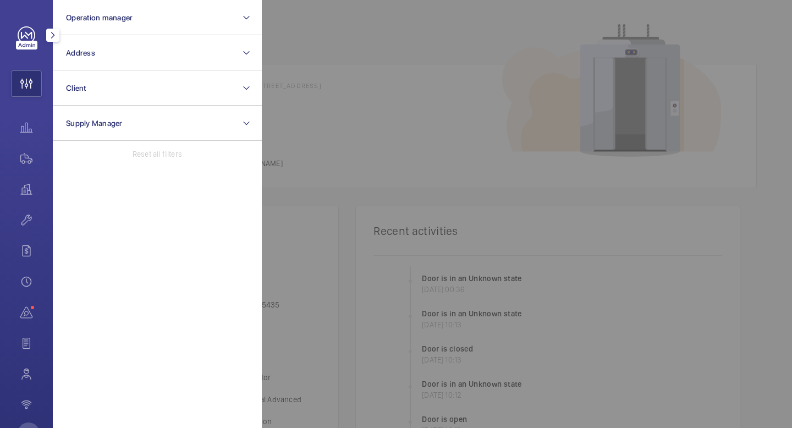
click at [52, 39] on mat-icon "button" at bounding box center [52, 35] width 13 height 9
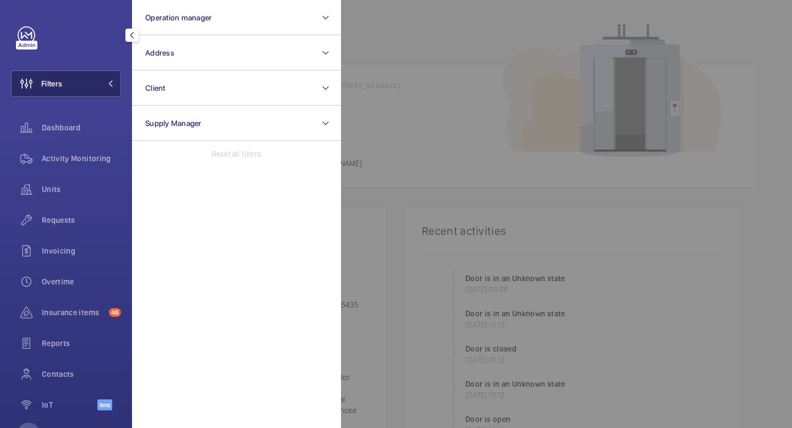
click at [114, 87] on button "Filters" at bounding box center [66, 83] width 110 height 26
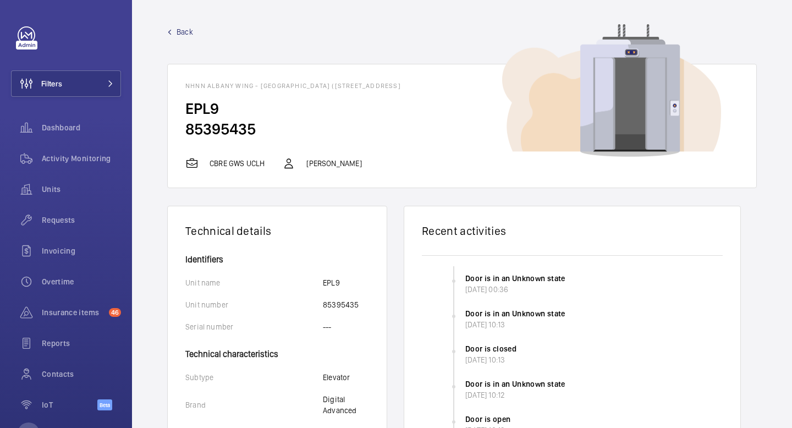
click at [339, 162] on p "[PERSON_NAME]" at bounding box center [333, 163] width 55 height 11
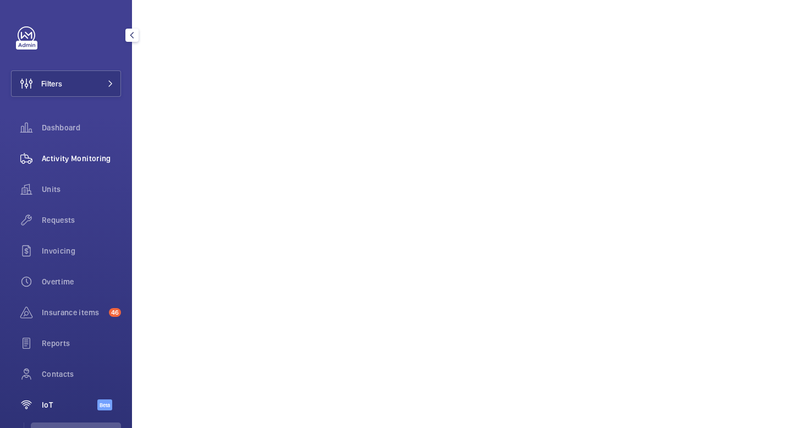
click at [106, 163] on span "Activity Monitoring" at bounding box center [81, 158] width 79 height 11
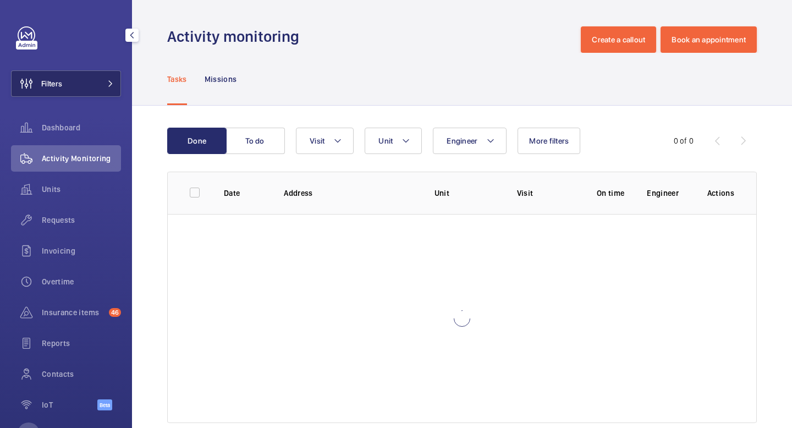
click at [99, 91] on button "Filters" at bounding box center [66, 83] width 110 height 26
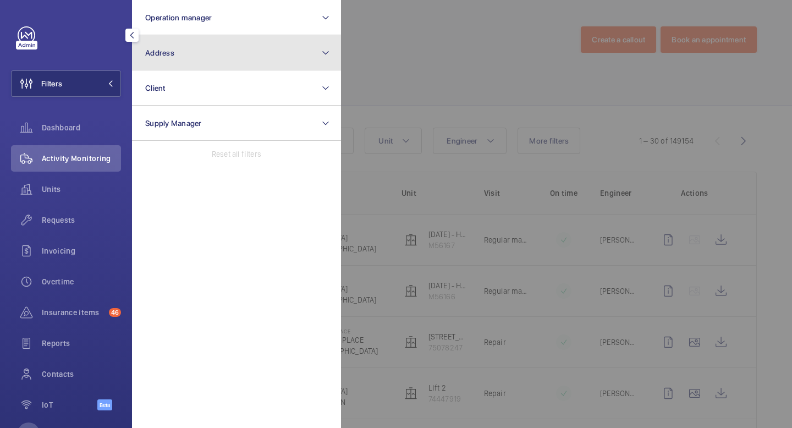
click at [188, 63] on button "Address" at bounding box center [236, 52] width 209 height 35
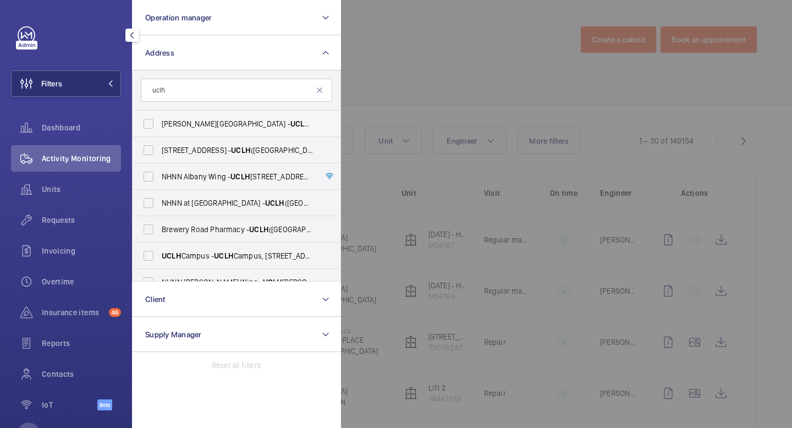
type input "uclh"
click at [151, 127] on label "[PERSON_NAME][GEOGRAPHIC_DATA][STREET_ADDRESS][PERSON_NAME]" at bounding box center [228, 124] width 191 height 26
click at [151, 127] on input "[PERSON_NAME][GEOGRAPHIC_DATA][STREET_ADDRESS][PERSON_NAME]" at bounding box center [149, 124] width 22 height 22
checkbox input "true"
click at [111, 85] on mat-icon at bounding box center [110, 83] width 7 height 7
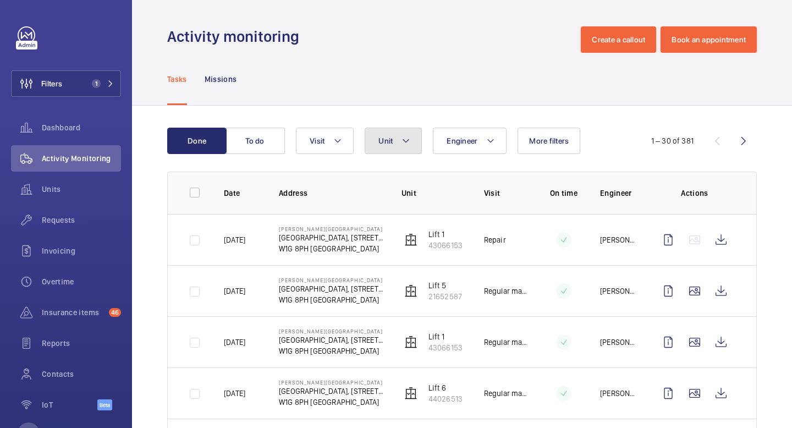
click at [401, 133] on button "Unit" at bounding box center [393, 141] width 57 height 26
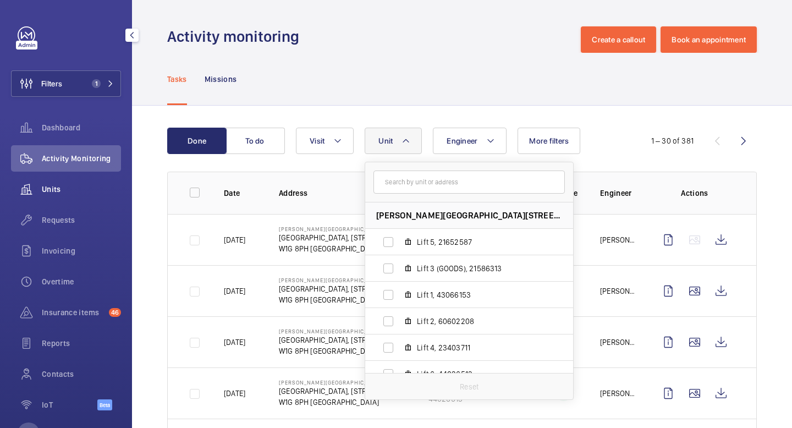
click at [72, 188] on span "Units" at bounding box center [81, 189] width 79 height 11
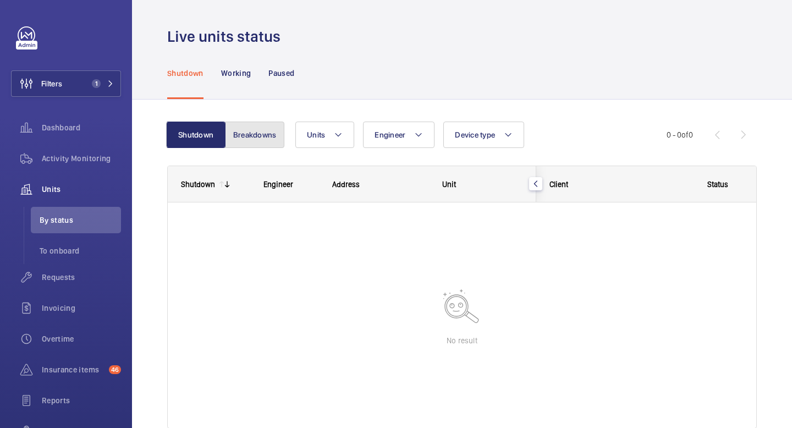
click at [254, 134] on button "Breakdowns" at bounding box center [254, 135] width 59 height 26
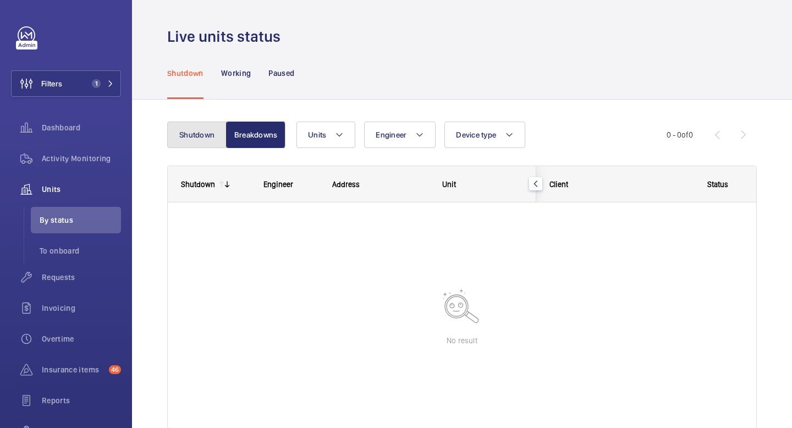
click at [198, 135] on button "Shutdown" at bounding box center [196, 135] width 59 height 26
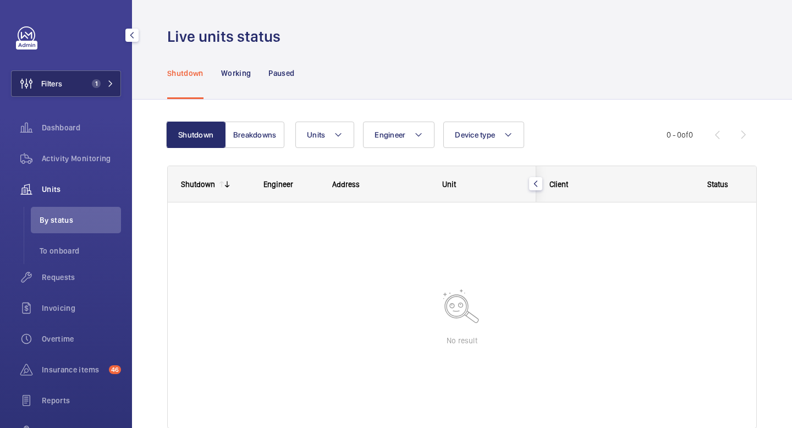
click at [110, 84] on mat-icon at bounding box center [110, 83] width 7 height 7
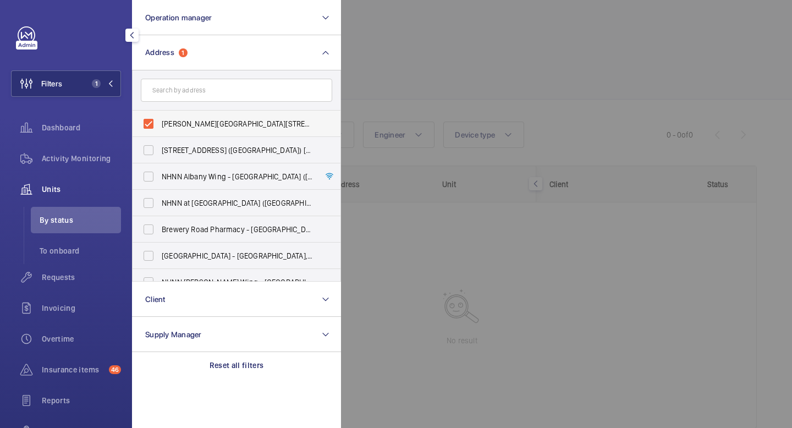
click at [140, 122] on label "[PERSON_NAME][GEOGRAPHIC_DATA][STREET_ADDRESS][PERSON_NAME]" at bounding box center [228, 124] width 191 height 26
click at [140, 122] on input "[PERSON_NAME][GEOGRAPHIC_DATA][STREET_ADDRESS][PERSON_NAME]" at bounding box center [149, 124] width 22 height 22
checkbox input "false"
click at [186, 93] on input "text" at bounding box center [236, 90] width 191 height 23
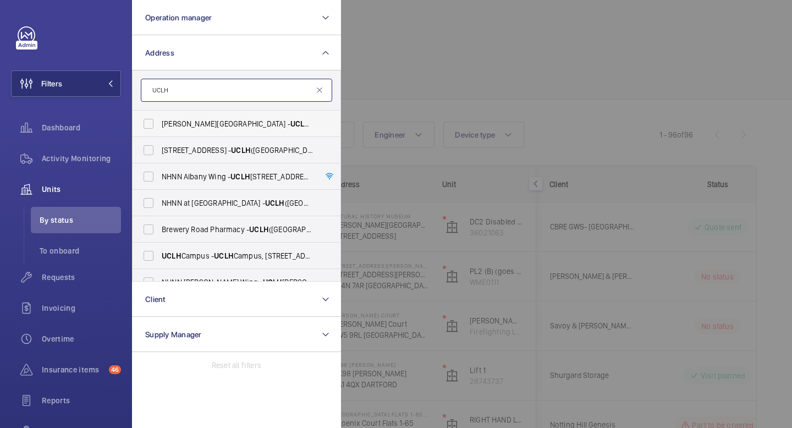
type input "UCLH"
click at [150, 125] on label "[PERSON_NAME][GEOGRAPHIC_DATA][STREET_ADDRESS][PERSON_NAME]" at bounding box center [228, 124] width 191 height 26
click at [150, 125] on input "[PERSON_NAME][GEOGRAPHIC_DATA][STREET_ADDRESS][PERSON_NAME]" at bounding box center [149, 124] width 22 height 22
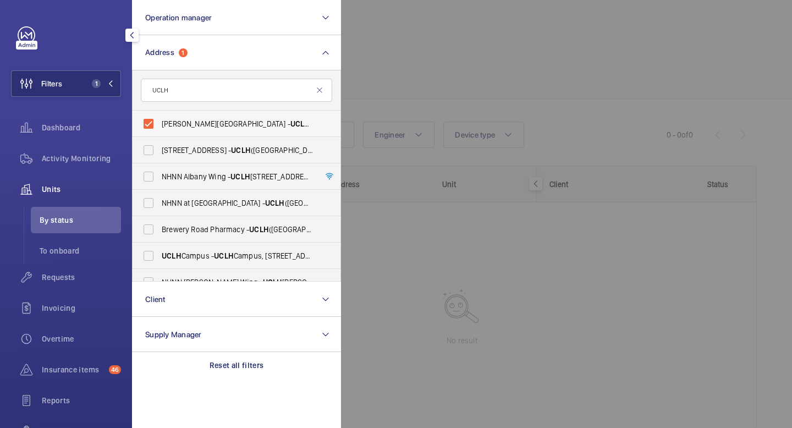
click at [150, 125] on label "[PERSON_NAME][GEOGRAPHIC_DATA][STREET_ADDRESS][PERSON_NAME]" at bounding box center [228, 124] width 191 height 26
click at [150, 125] on input "[PERSON_NAME][GEOGRAPHIC_DATA][STREET_ADDRESS][PERSON_NAME]" at bounding box center [149, 124] width 22 height 22
checkbox input "false"
click at [326, 88] on input "UCLH" at bounding box center [236, 90] width 191 height 23
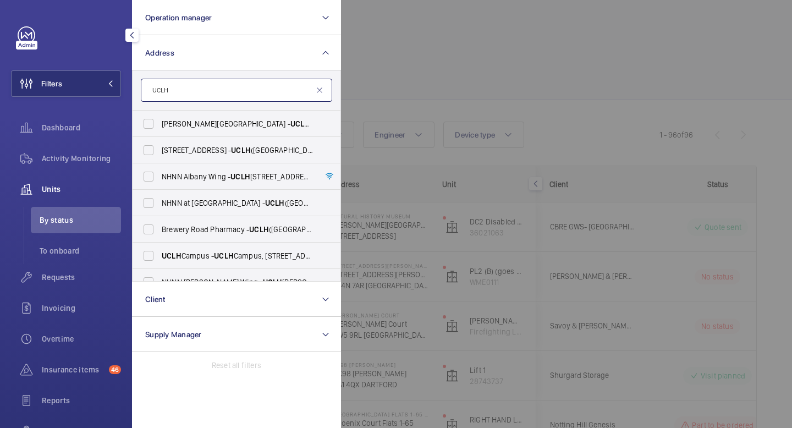
click at [324, 90] on input "UCLH" at bounding box center [236, 90] width 191 height 23
click at [315, 91] on input "UCLH" at bounding box center [236, 90] width 191 height 23
click at [318, 95] on input "UCLH" at bounding box center [236, 90] width 191 height 23
click at [321, 89] on mat-icon at bounding box center [319, 90] width 9 height 9
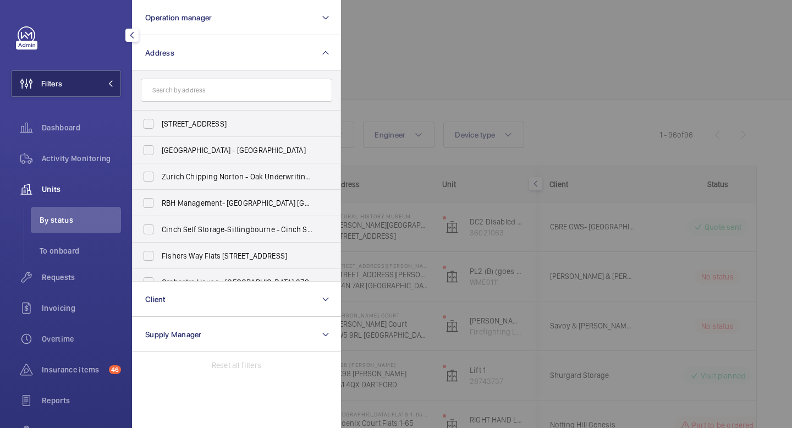
click at [109, 89] on button "Filters" at bounding box center [66, 83] width 110 height 26
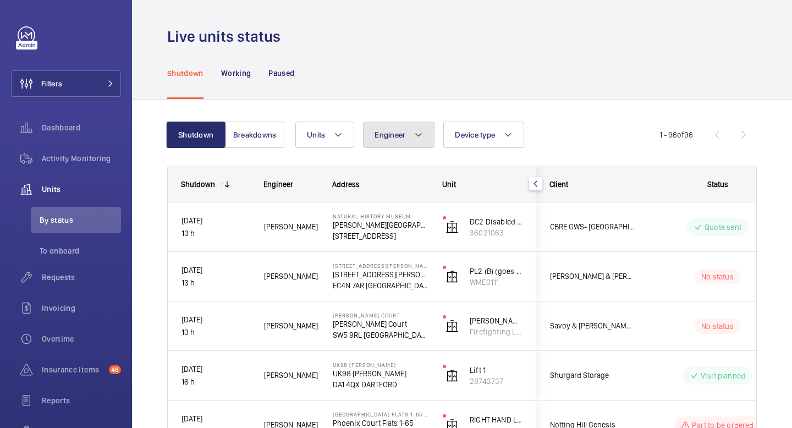
click at [415, 134] on mat-icon at bounding box center [418, 134] width 9 height 13
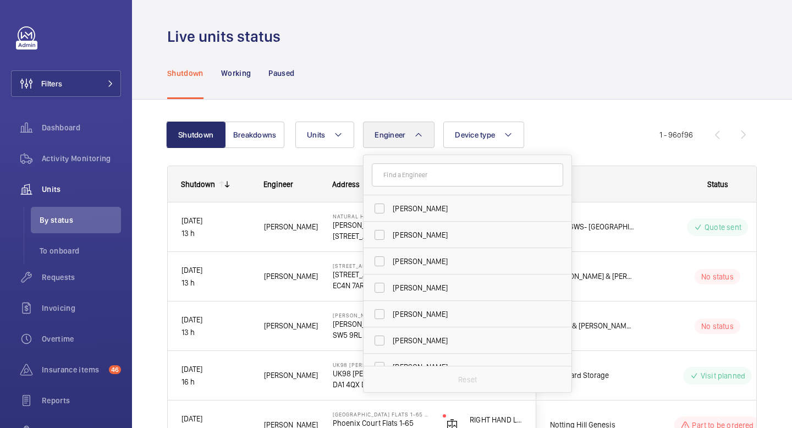
type input "l"
click at [409, 178] on input "text" at bounding box center [467, 174] width 191 height 23
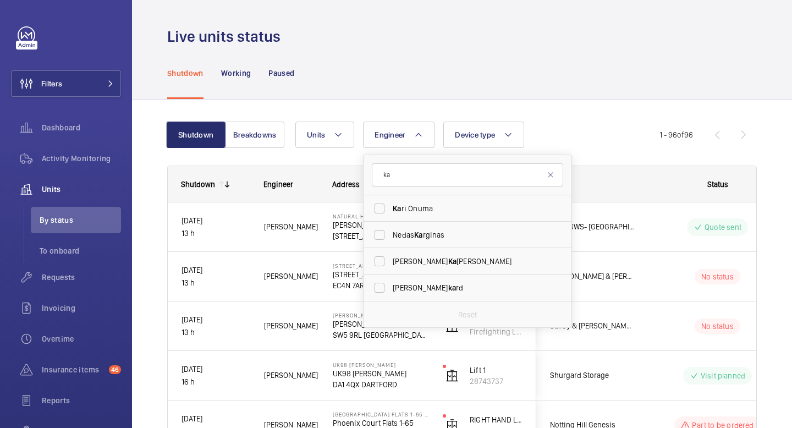
scroll to position [0, 0]
type input "ka"
click at [382, 211] on label "Ka ri Onuma" at bounding box center [459, 208] width 191 height 26
click at [382, 211] on input "Ka ri Onuma" at bounding box center [380, 208] width 22 height 22
checkbox input "true"
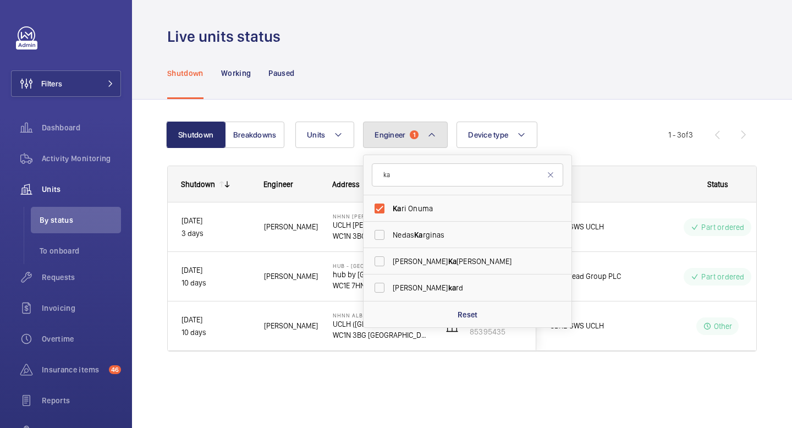
click at [433, 132] on mat-icon at bounding box center [431, 134] width 9 height 13
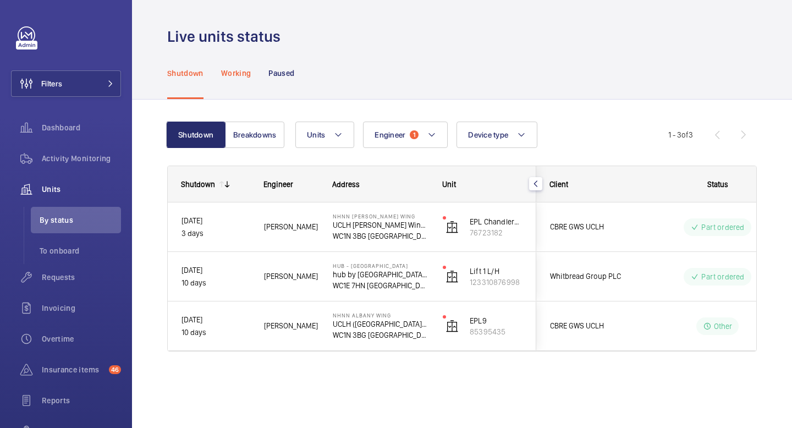
click at [229, 70] on p "Working" at bounding box center [236, 73] width 30 height 11
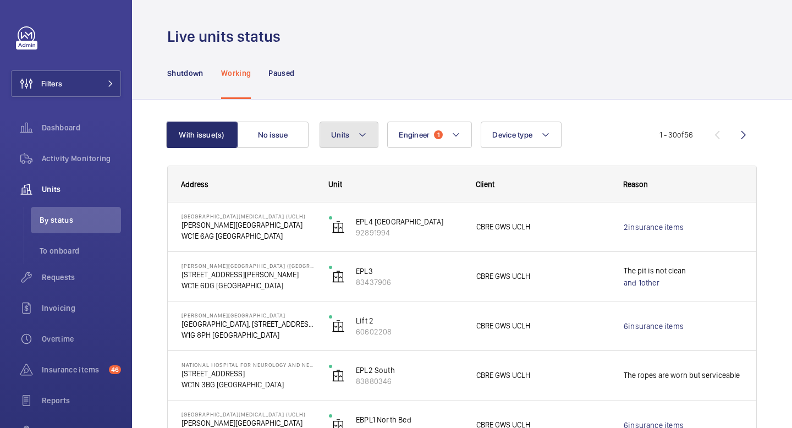
click at [347, 128] on button "Units" at bounding box center [349, 135] width 59 height 26
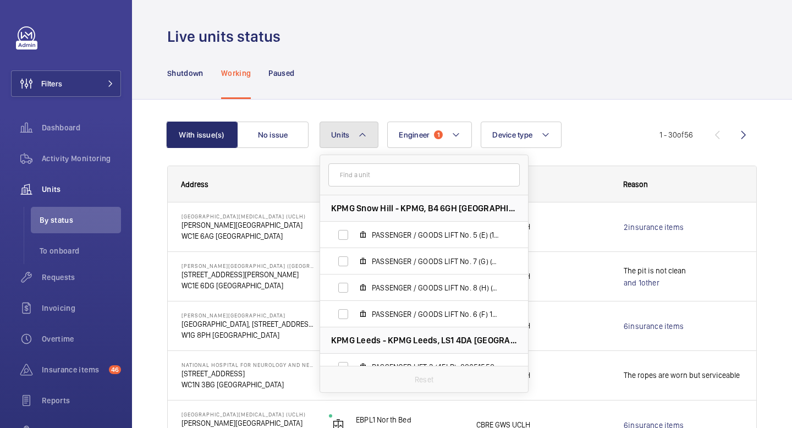
click at [349, 137] on button "Units" at bounding box center [349, 135] width 59 height 26
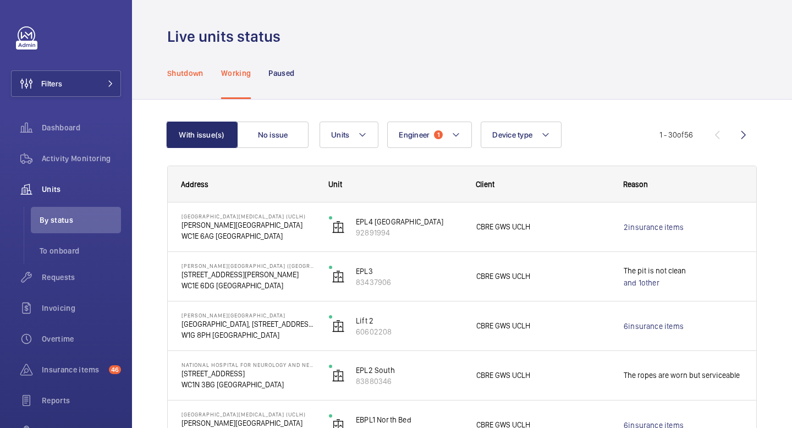
click at [193, 83] on div "Shutdown" at bounding box center [185, 73] width 36 height 52
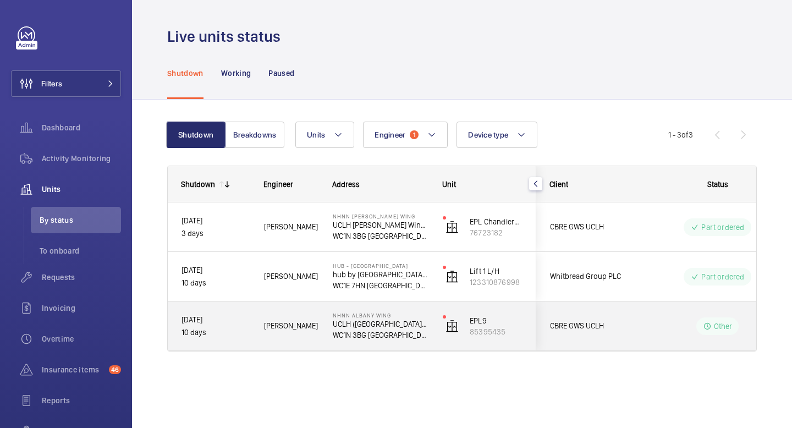
click at [355, 331] on p "WC1N 3BG [GEOGRAPHIC_DATA]" at bounding box center [381, 335] width 96 height 11
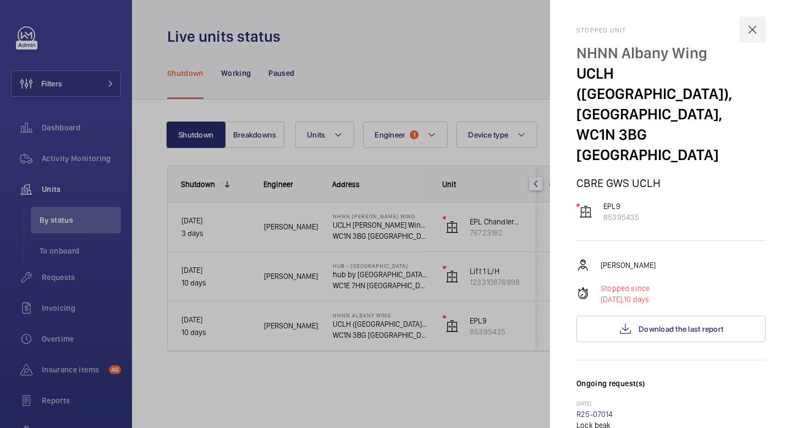
click at [749, 30] on wm-front-icon-button at bounding box center [752, 30] width 26 height 26
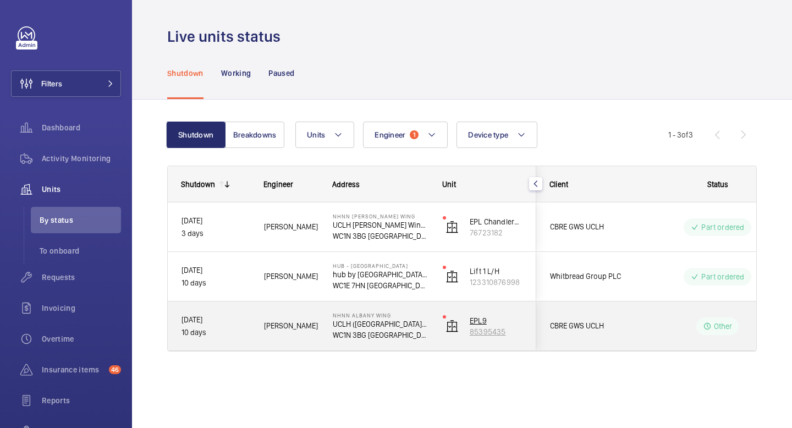
click at [475, 320] on p "EPL9" at bounding box center [496, 320] width 53 height 11
click at [581, 331] on span "CBRE GWS UCLH" at bounding box center [592, 326] width 85 height 13
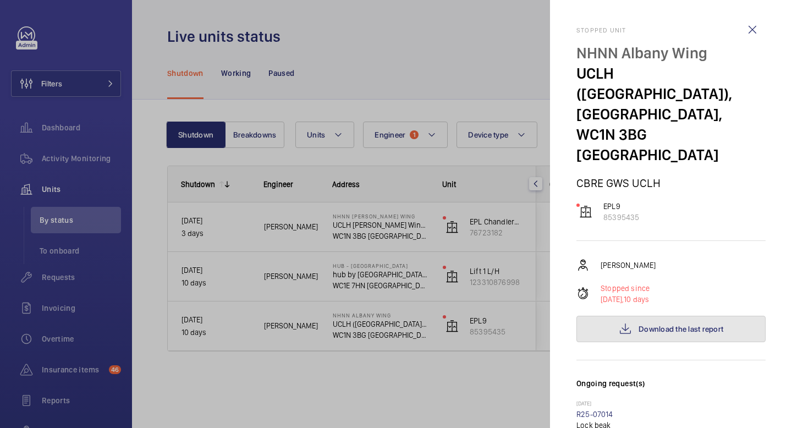
click at [636, 316] on button "Download the last report" at bounding box center [671, 329] width 189 height 26
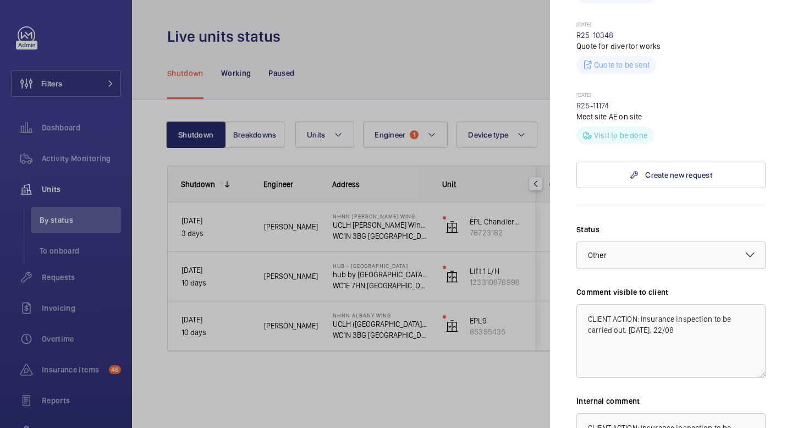
scroll to position [785, 0]
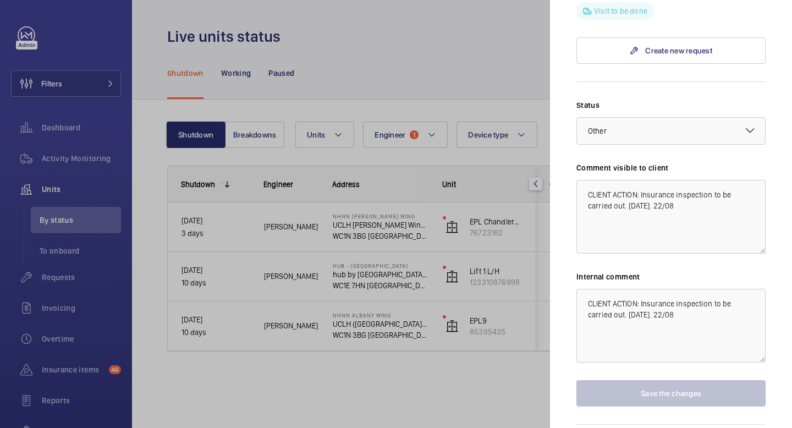
click at [514, 46] on div at bounding box center [396, 214] width 792 height 428
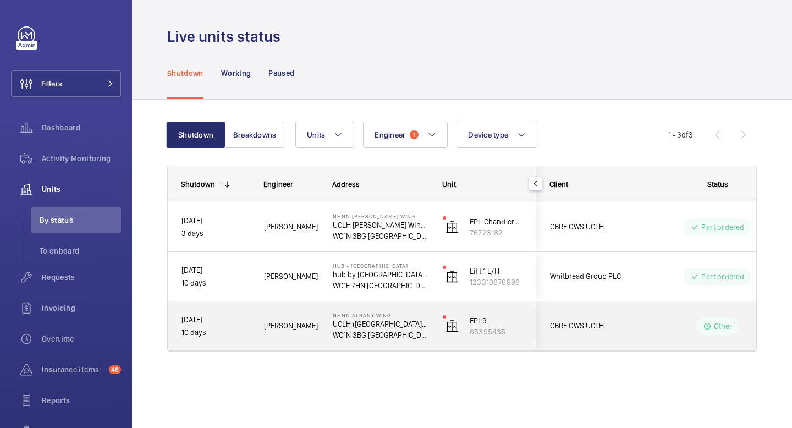
click at [719, 325] on p "Other" at bounding box center [723, 326] width 19 height 11
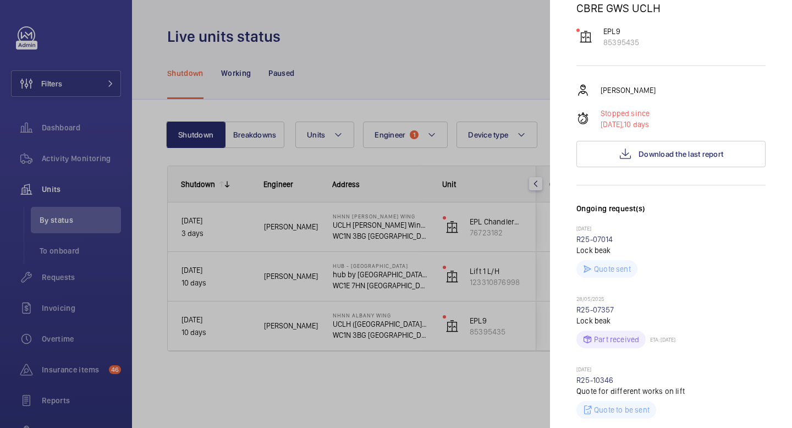
scroll to position [175, 0]
click at [655, 149] on span "Download the last report" at bounding box center [681, 153] width 85 height 9
click at [478, 81] on div at bounding box center [396, 214] width 792 height 428
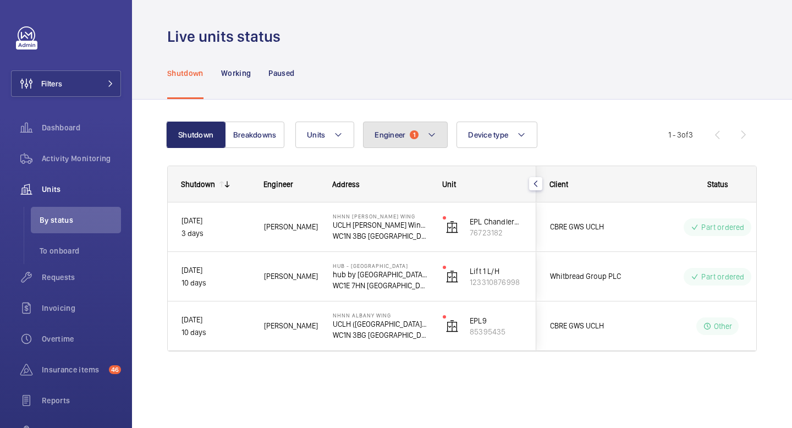
click at [433, 133] on mat-icon at bounding box center [431, 134] width 9 height 13
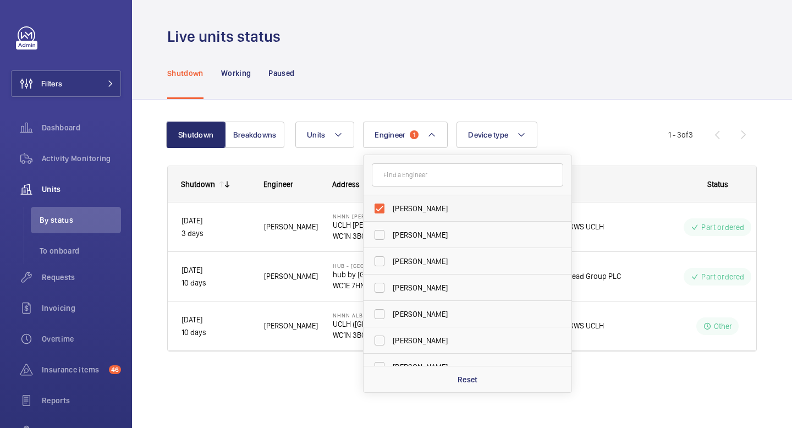
click at [414, 206] on span "[PERSON_NAME]" at bounding box center [468, 208] width 151 height 11
click at [391, 206] on input "[PERSON_NAME]" at bounding box center [380, 208] width 22 height 22
checkbox input "false"
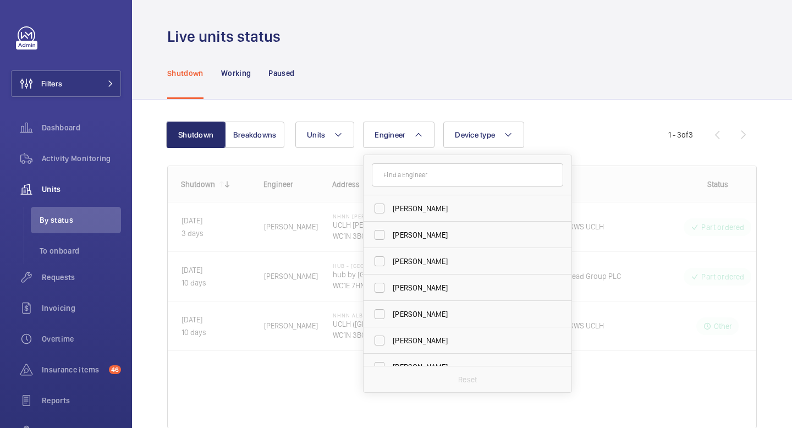
click at [412, 44] on div "Live units status" at bounding box center [462, 36] width 590 height 20
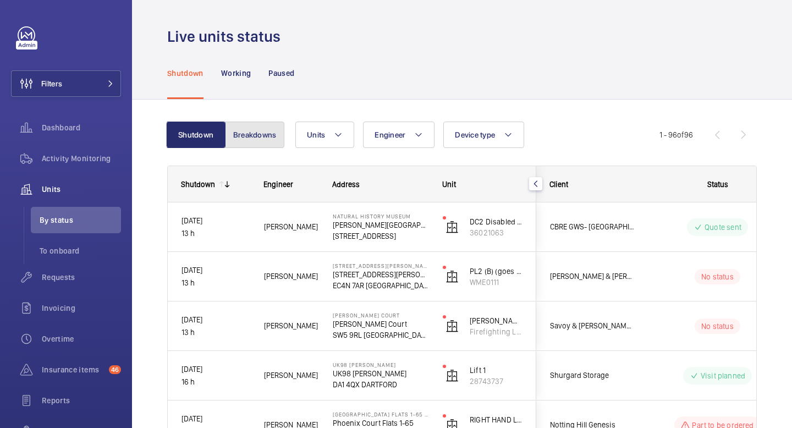
click at [269, 135] on button "Breakdowns" at bounding box center [254, 135] width 59 height 26
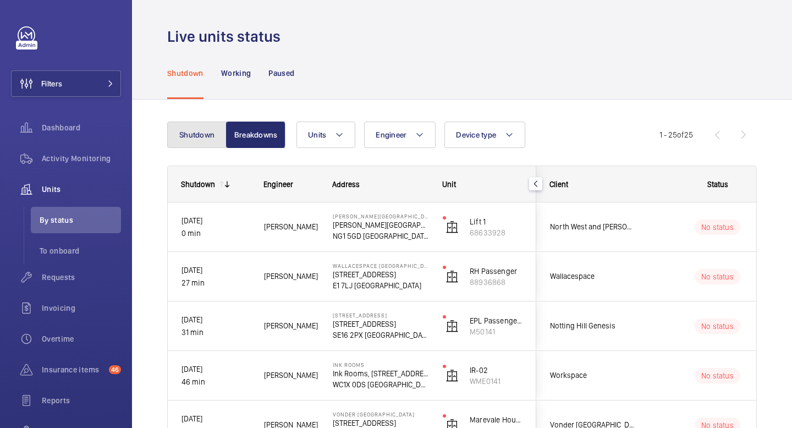
click at [207, 136] on button "Shutdown" at bounding box center [196, 135] width 59 height 26
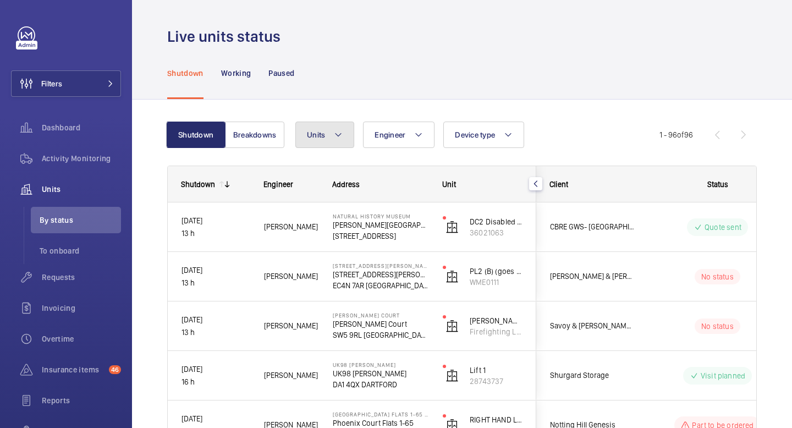
click at [336, 136] on mat-icon at bounding box center [338, 134] width 9 height 13
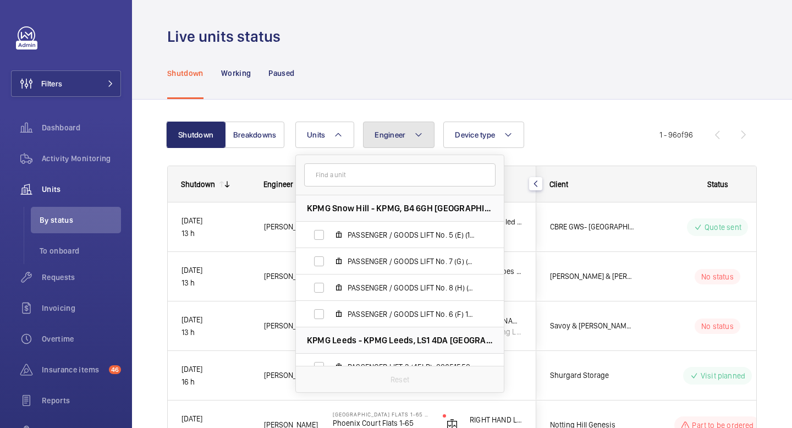
click at [404, 138] on span "Engineer" at bounding box center [390, 134] width 31 height 9
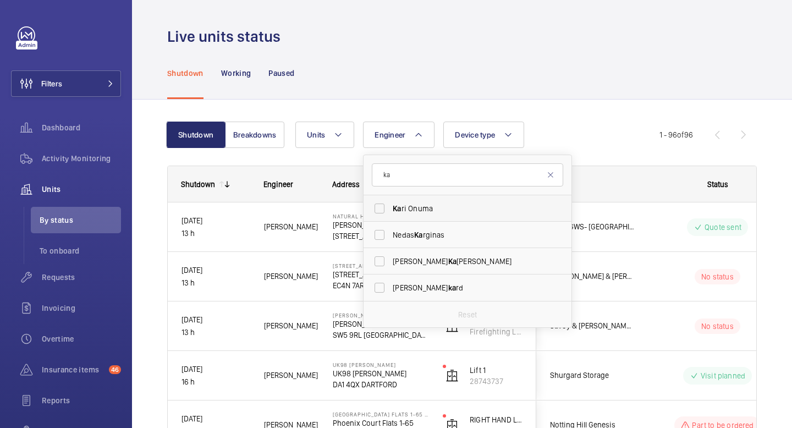
type input "ka"
click at [430, 215] on label "Ka ri Onuma" at bounding box center [459, 208] width 191 height 26
click at [391, 215] on input "Ka ri Onuma" at bounding box center [380, 208] width 22 height 22
checkbox input "true"
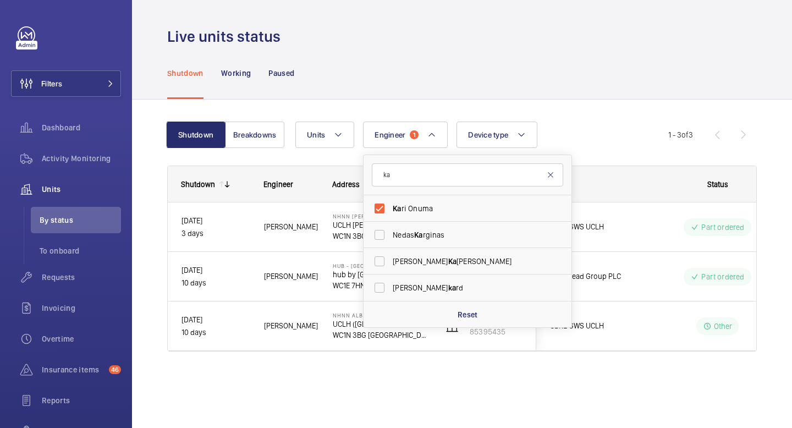
click at [551, 178] on mat-icon at bounding box center [550, 175] width 9 height 9
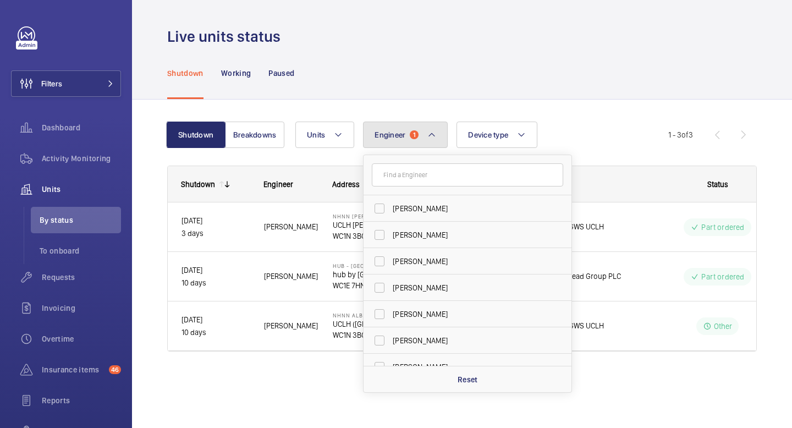
click at [431, 130] on mat-icon at bounding box center [431, 134] width 9 height 13
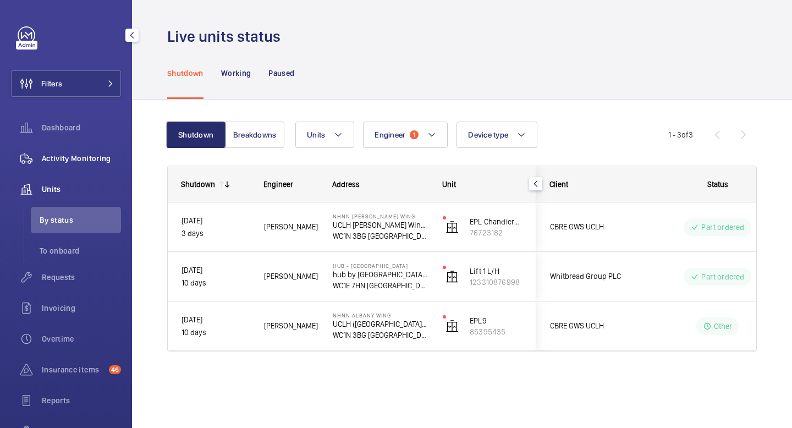
click at [74, 159] on span "Activity Monitoring" at bounding box center [81, 158] width 79 height 11
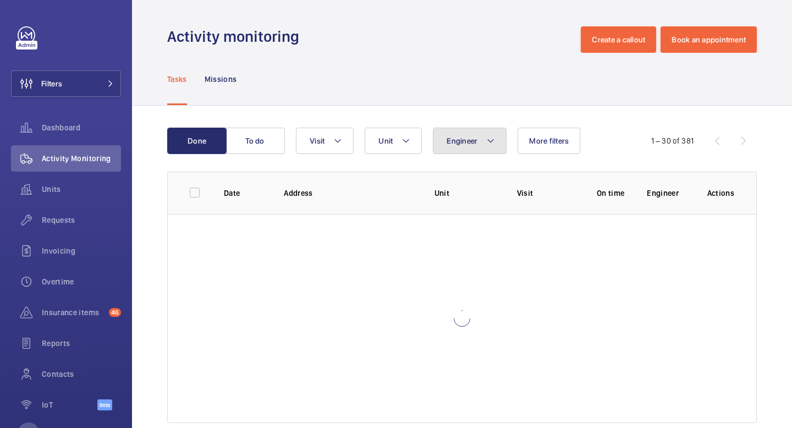
click at [482, 145] on button "Engineer" at bounding box center [470, 141] width 74 height 26
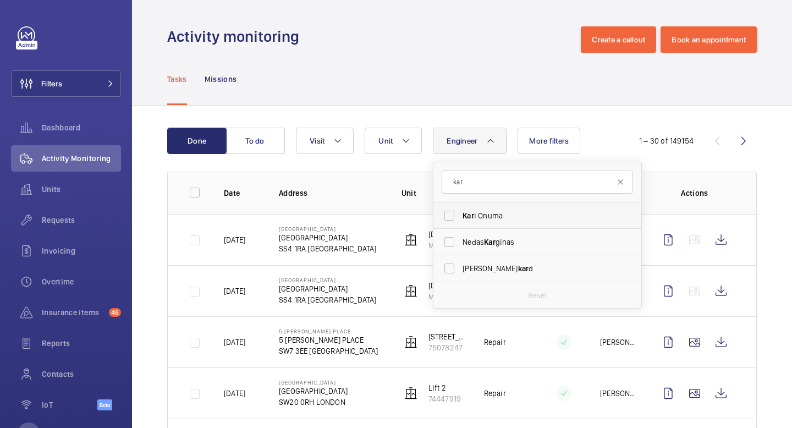
type input "kar"
click at [473, 214] on span "Kar" at bounding box center [469, 215] width 12 height 9
click at [460, 214] on input "Kar i Onuma" at bounding box center [449, 216] width 22 height 22
checkbox input "true"
click at [498, 144] on mat-icon at bounding box center [497, 140] width 9 height 13
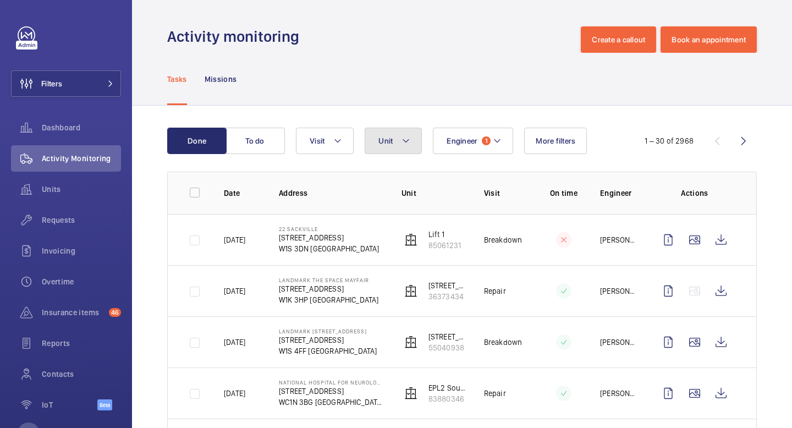
click at [409, 144] on mat-icon at bounding box center [406, 140] width 9 height 13
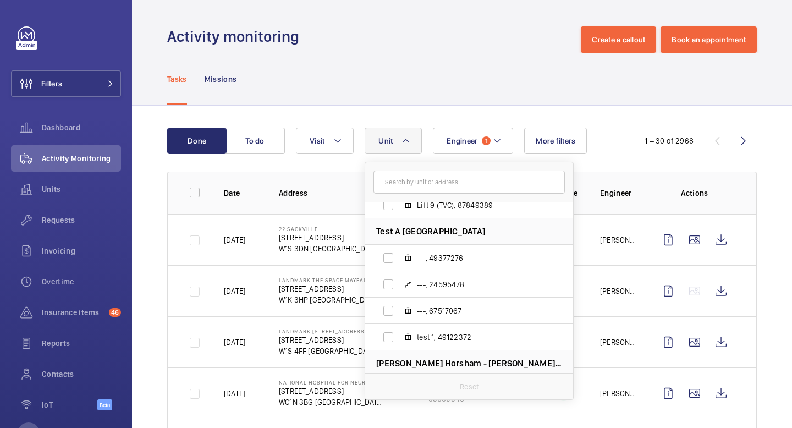
scroll to position [17020, 0]
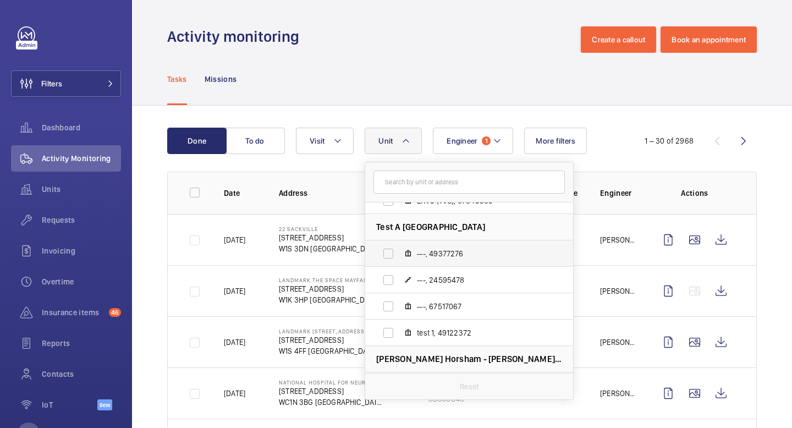
click at [456, 254] on span "---, 49377276" at bounding box center [481, 253] width 128 height 11
click at [399, 254] on input "---, 49377276" at bounding box center [388, 254] width 22 height 22
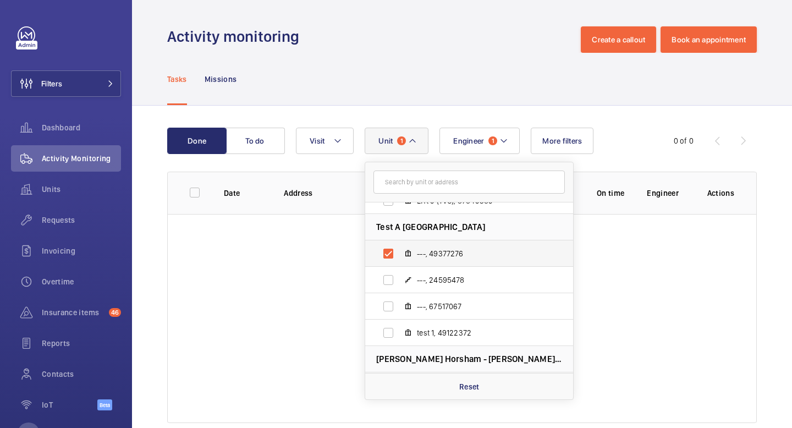
click at [456, 254] on span "---, 49377276" at bounding box center [481, 253] width 128 height 11
click at [399, 254] on input "---, 49377276" at bounding box center [388, 254] width 22 height 22
checkbox input "false"
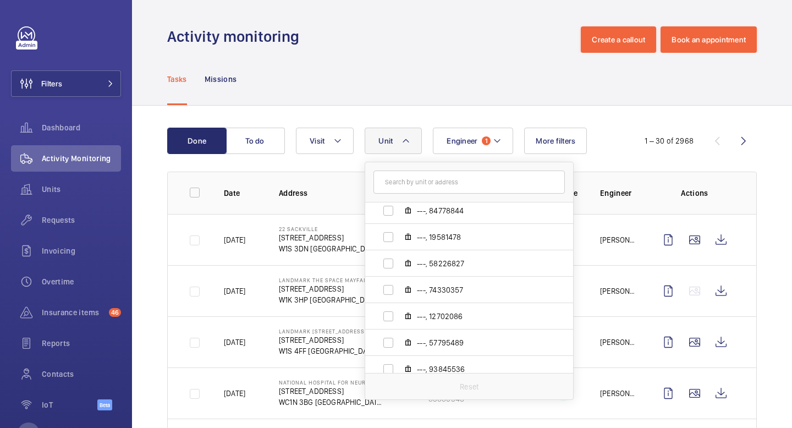
scroll to position [30251, 0]
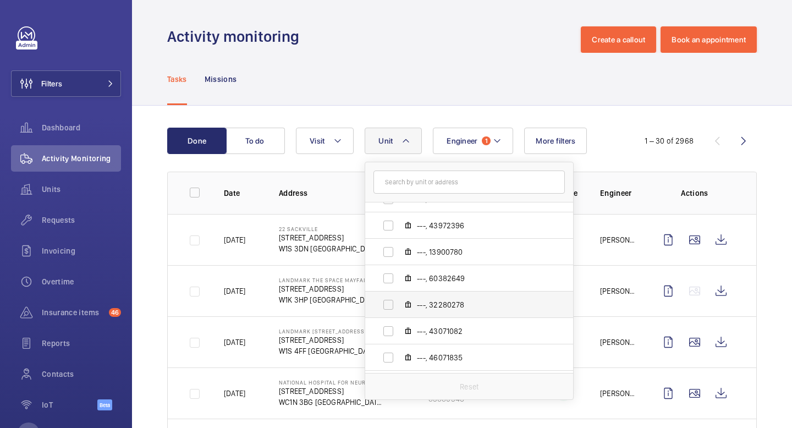
click at [445, 304] on span "---, 32280278" at bounding box center [481, 304] width 128 height 11
click at [399, 304] on input "---, 32280278" at bounding box center [388, 305] width 22 height 22
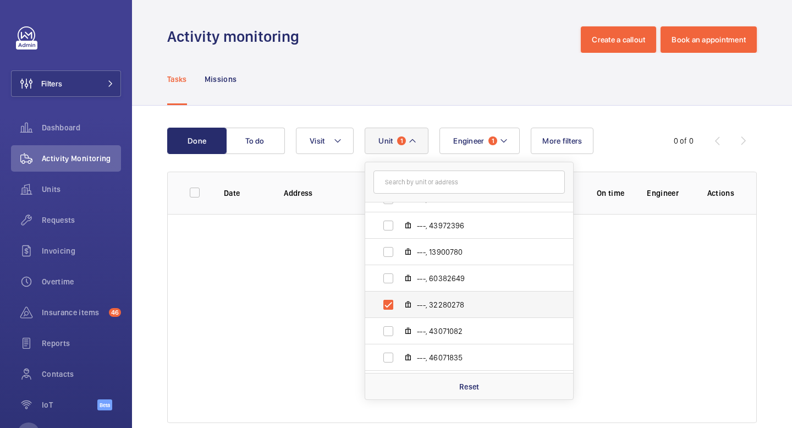
click at [445, 304] on span "---, 32280278" at bounding box center [481, 304] width 128 height 11
click at [399, 304] on input "---, 32280278" at bounding box center [388, 305] width 22 height 22
checkbox input "false"
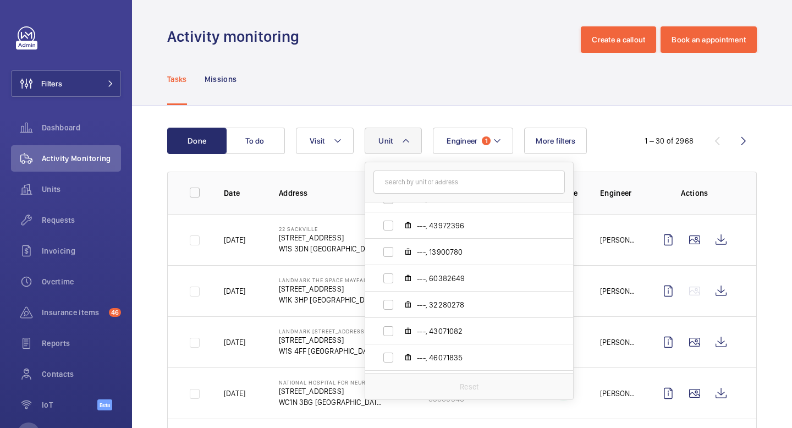
click at [407, 140] on mat-icon at bounding box center [406, 140] width 9 height 13
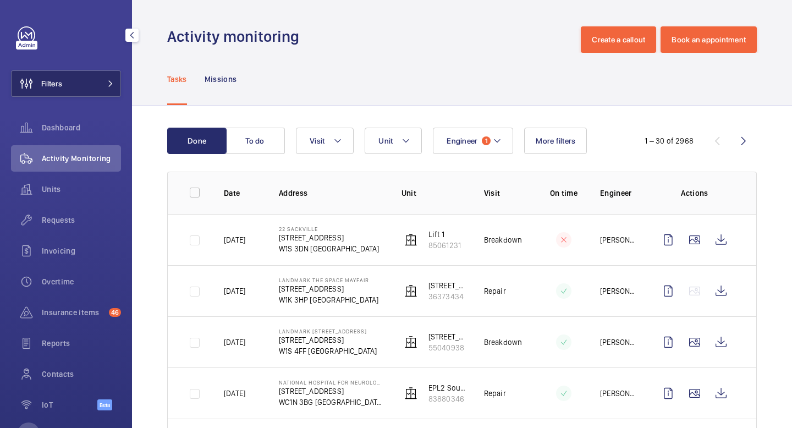
click at [95, 92] on button "Filters" at bounding box center [66, 83] width 110 height 26
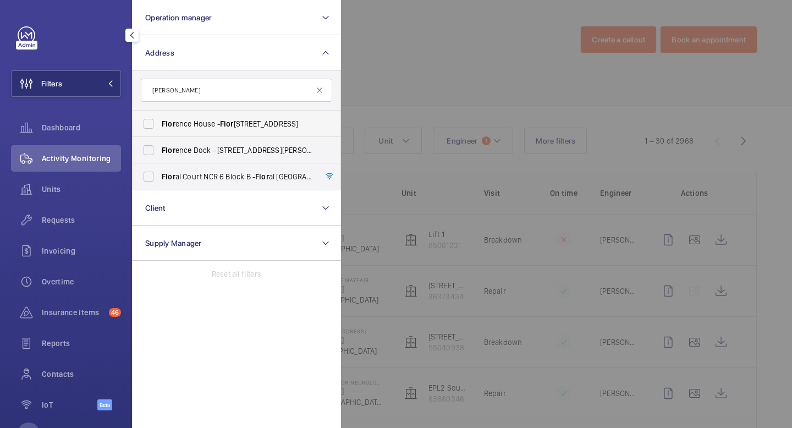
type input "[PERSON_NAME]"
click at [153, 128] on label "[PERSON_NAME] House - [PERSON_NAME][GEOGRAPHIC_DATA]" at bounding box center [228, 124] width 191 height 26
click at [153, 128] on input "[PERSON_NAME] House - [PERSON_NAME][GEOGRAPHIC_DATA]" at bounding box center [149, 124] width 22 height 22
checkbox input "true"
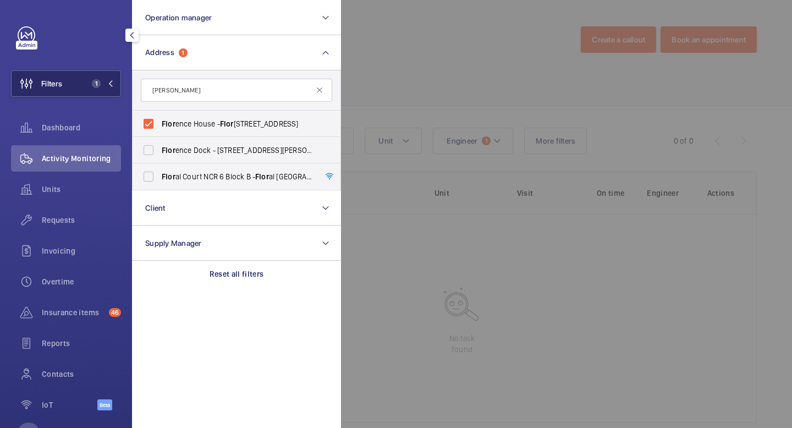
click at [113, 84] on mat-icon at bounding box center [110, 83] width 7 height 7
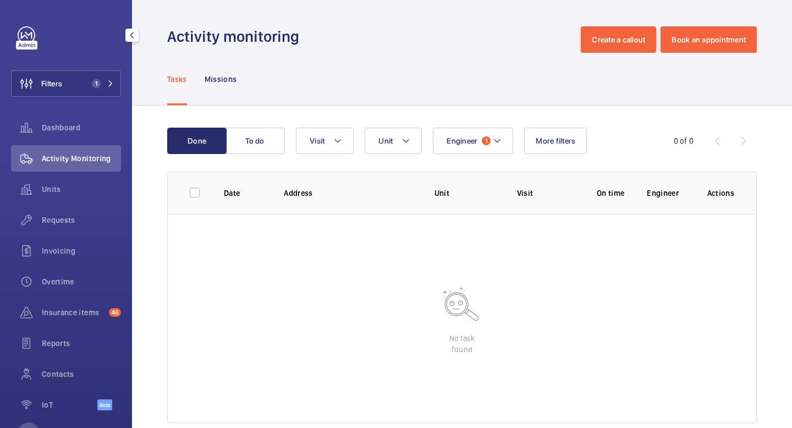
click at [79, 169] on div "Activity Monitoring" at bounding box center [66, 158] width 110 height 26
click at [72, 193] on span "Units" at bounding box center [81, 189] width 79 height 11
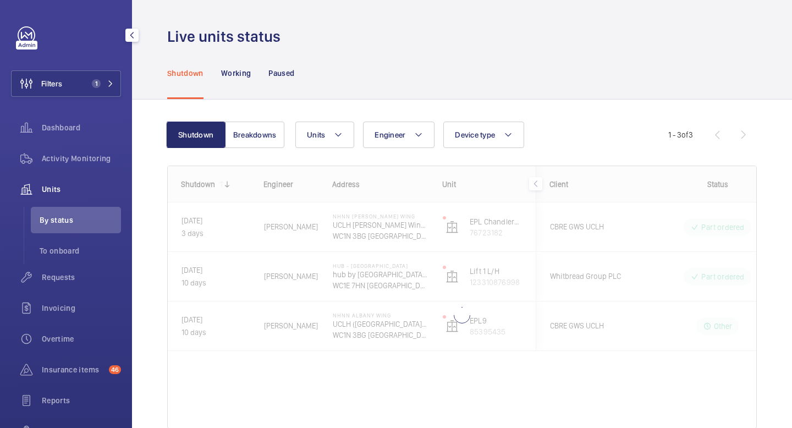
click at [80, 173] on div "Activity Monitoring" at bounding box center [66, 160] width 110 height 31
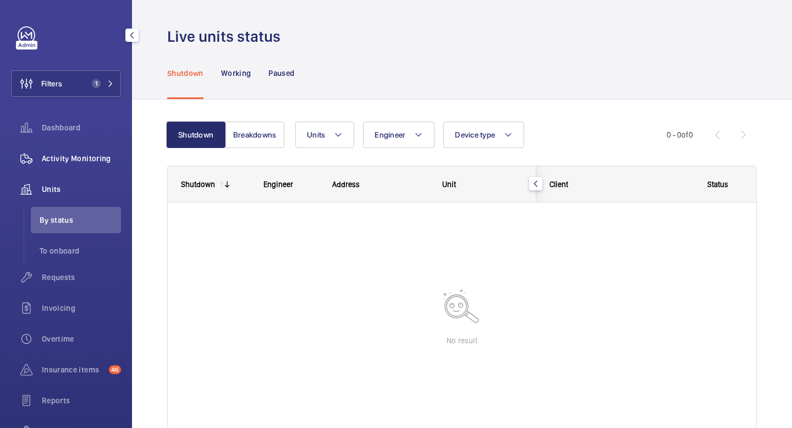
click at [82, 156] on span "Activity Monitoring" at bounding box center [81, 158] width 79 height 11
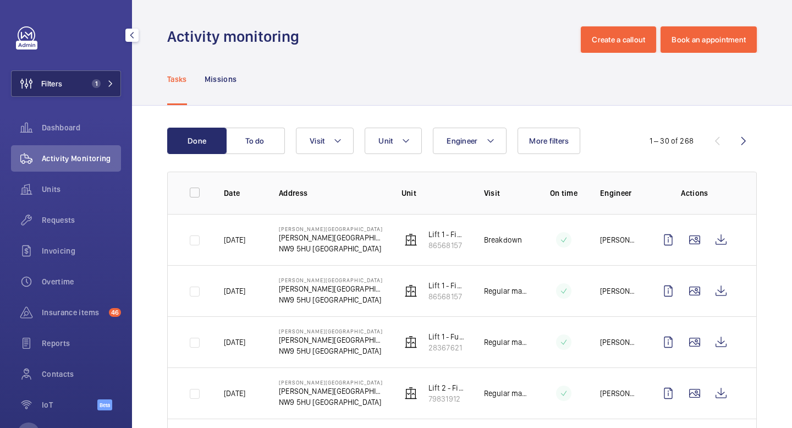
click at [114, 79] on button "Filters 1" at bounding box center [66, 83] width 110 height 26
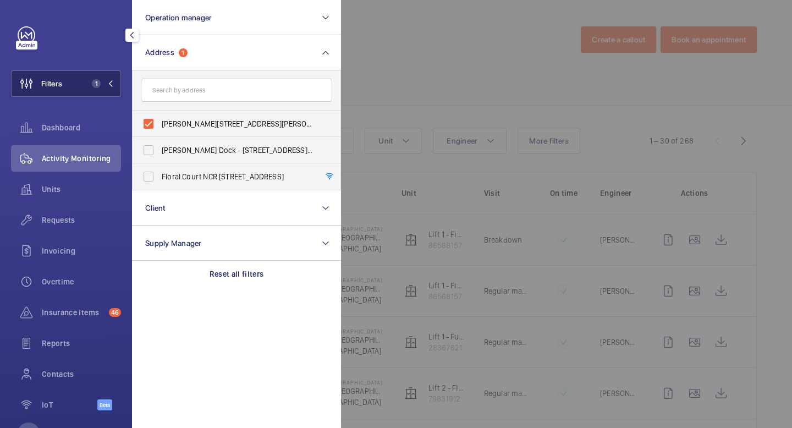
click at [114, 79] on button "Filters 1" at bounding box center [66, 83] width 110 height 26
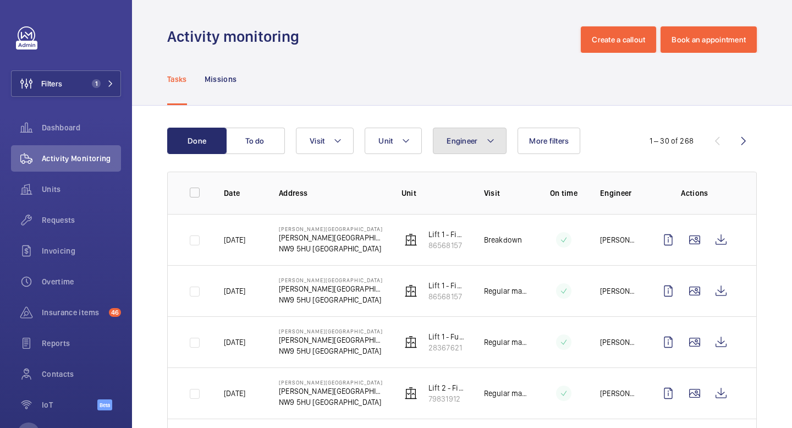
click at [491, 145] on mat-icon at bounding box center [490, 140] width 9 height 13
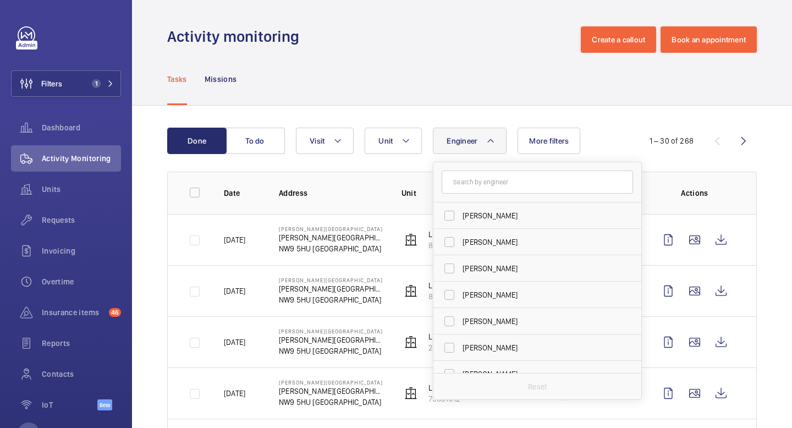
click at [491, 145] on mat-icon at bounding box center [490, 140] width 9 height 13
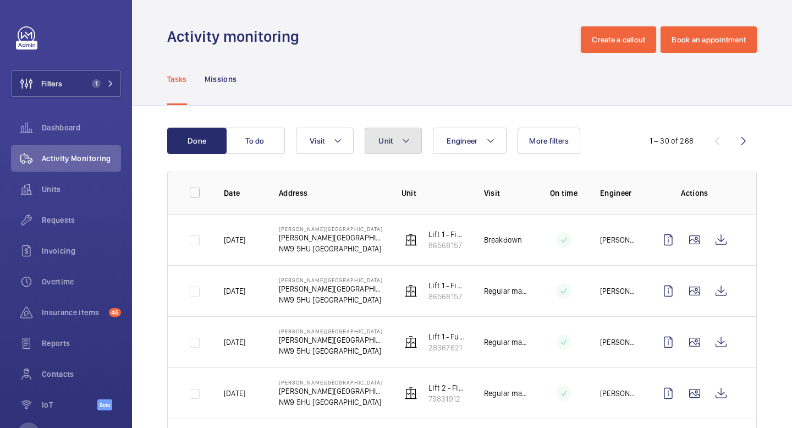
click at [411, 141] on button "Unit" at bounding box center [393, 141] width 57 height 26
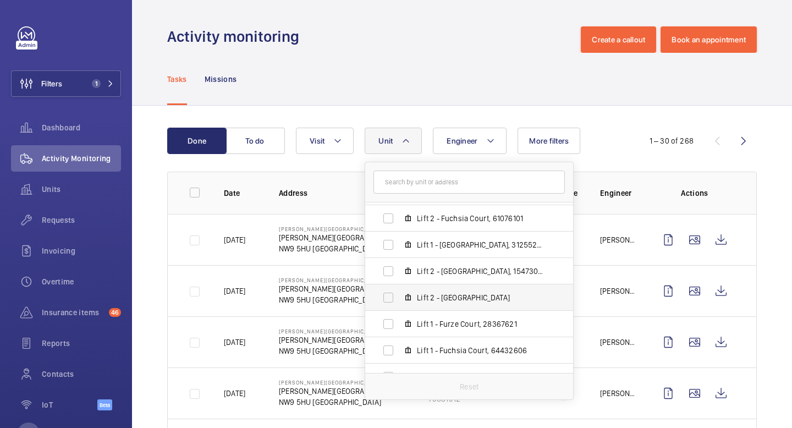
scroll to position [67, 0]
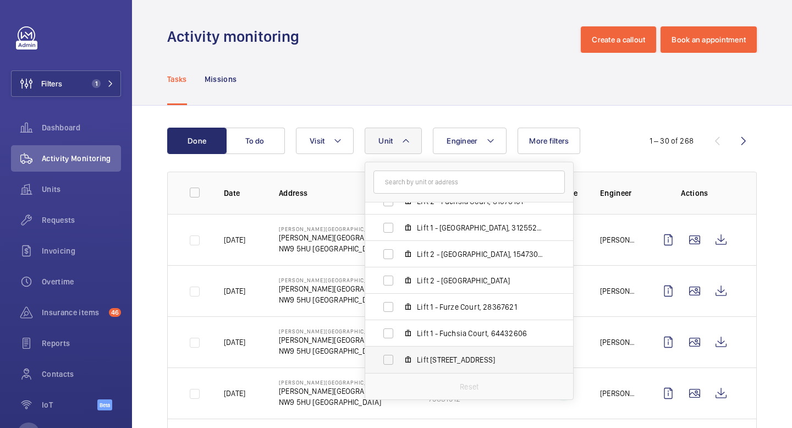
click at [389, 360] on label "Lift [STREET_ADDRESS]" at bounding box center [460, 360] width 190 height 26
click at [389, 360] on input "Lift [STREET_ADDRESS]" at bounding box center [388, 360] width 22 height 22
checkbox input "true"
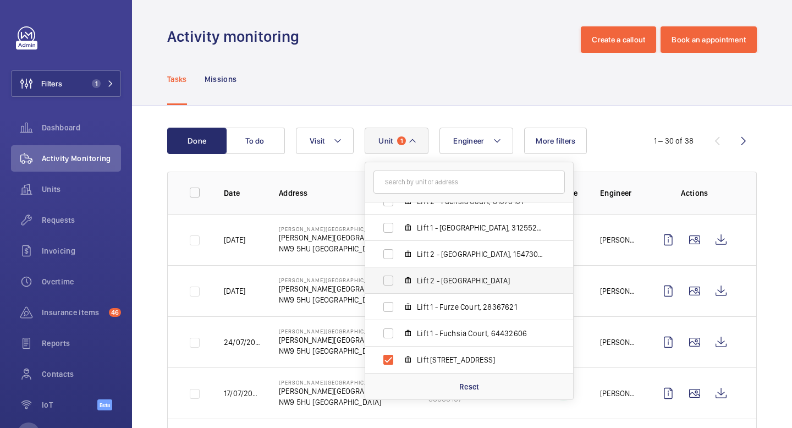
click at [392, 281] on label "Lift 2 - [GEOGRAPHIC_DATA]" at bounding box center [460, 280] width 190 height 26
click at [392, 281] on input "Lift 2 - [GEOGRAPHIC_DATA]" at bounding box center [388, 281] width 22 height 22
checkbox input "true"
click at [419, 140] on button "Unit 2" at bounding box center [397, 141] width 64 height 26
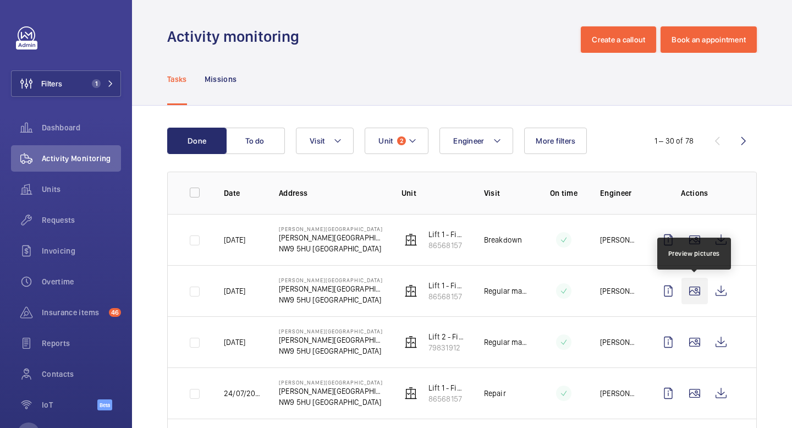
click at [695, 293] on wm-front-icon-button at bounding box center [695, 291] width 26 height 26
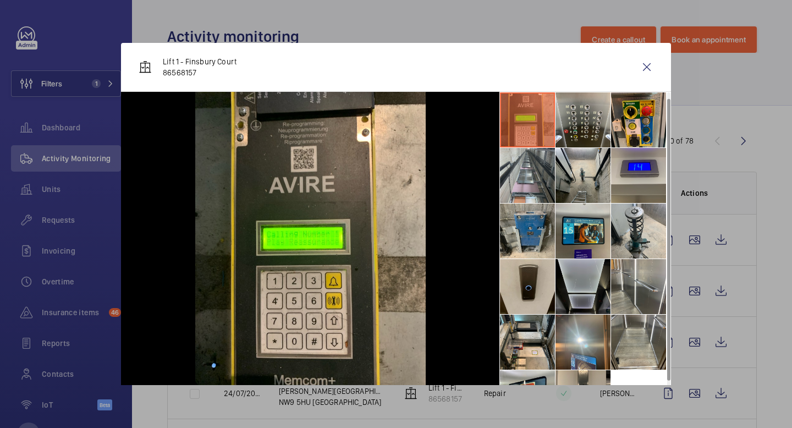
scroll to position [26, 0]
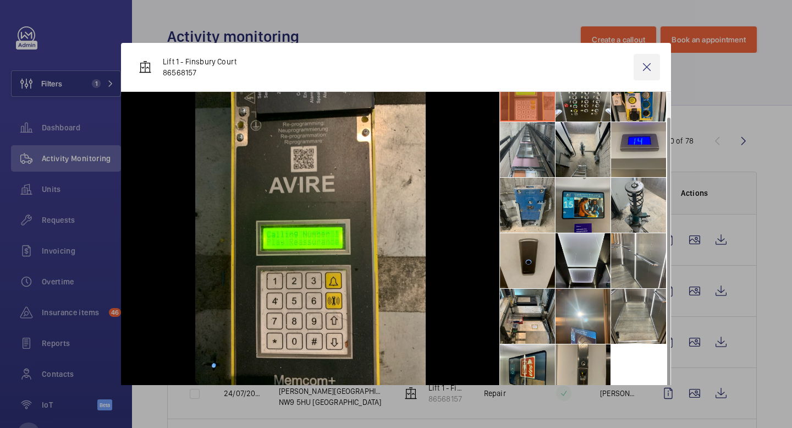
click at [650, 72] on wm-front-icon-button at bounding box center [647, 67] width 26 height 26
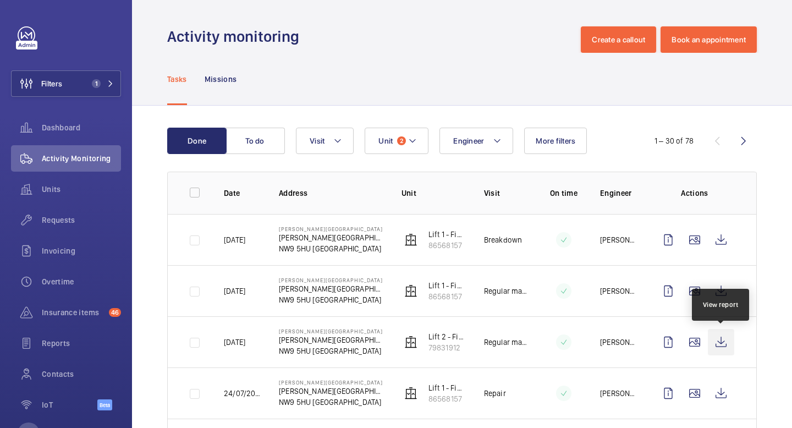
click at [721, 342] on wm-front-icon-button at bounding box center [721, 342] width 26 height 26
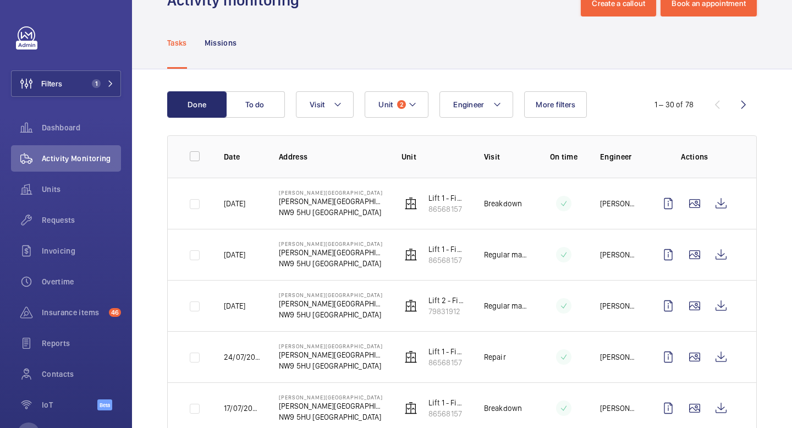
scroll to position [35, 0]
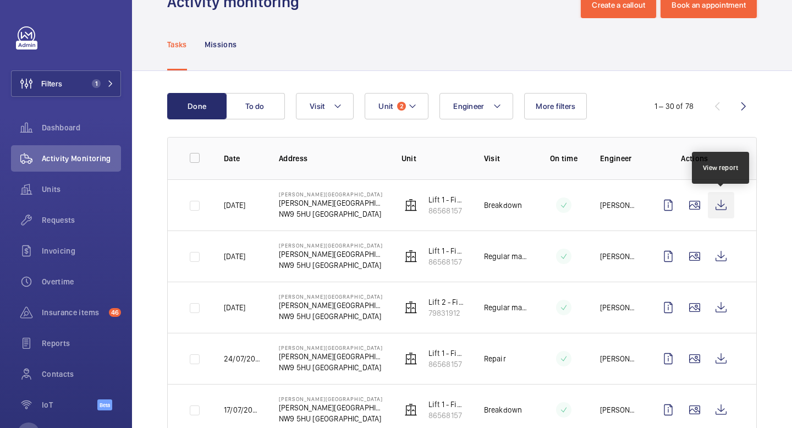
click at [720, 205] on wm-front-icon-button at bounding box center [721, 205] width 26 height 26
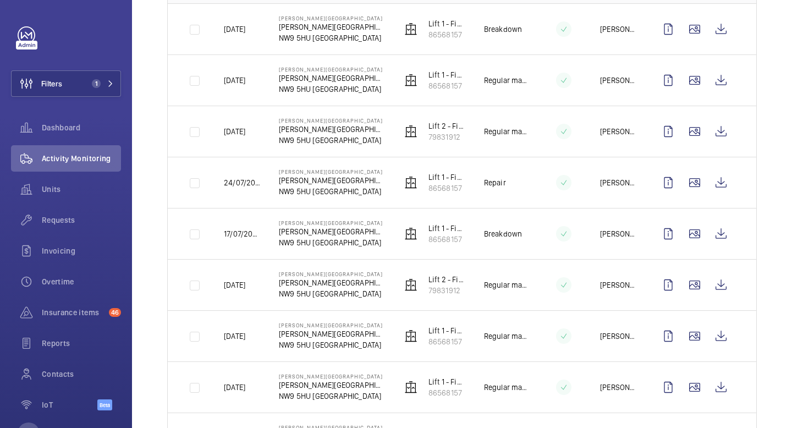
scroll to position [211, 0]
click at [698, 184] on wm-front-icon-button at bounding box center [695, 182] width 26 height 26
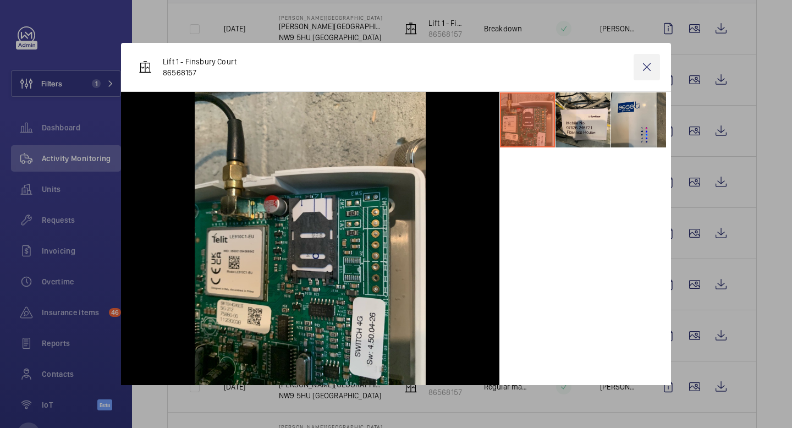
click at [647, 70] on wm-front-icon-button at bounding box center [647, 67] width 26 height 26
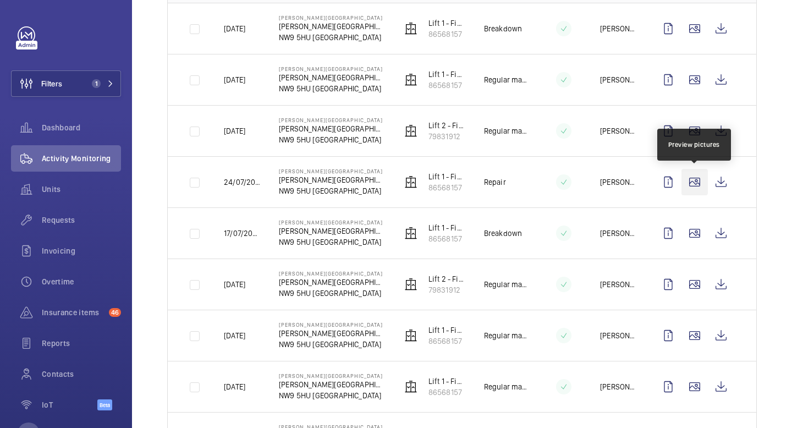
click at [694, 181] on wm-front-icon-button at bounding box center [695, 182] width 26 height 26
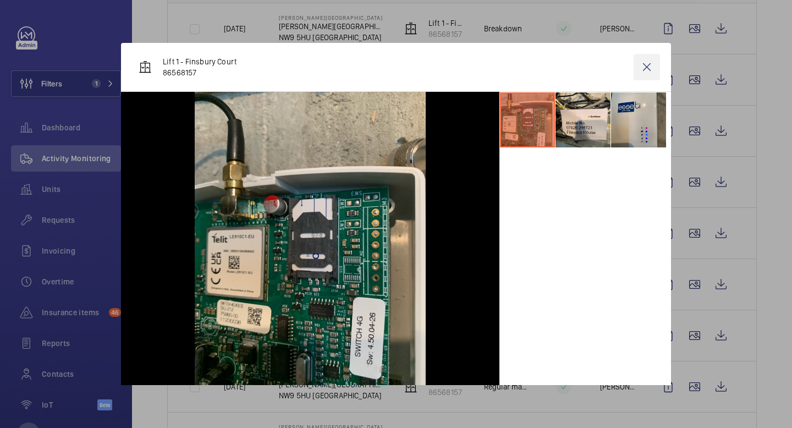
click at [649, 64] on wm-front-icon-button at bounding box center [647, 67] width 26 height 26
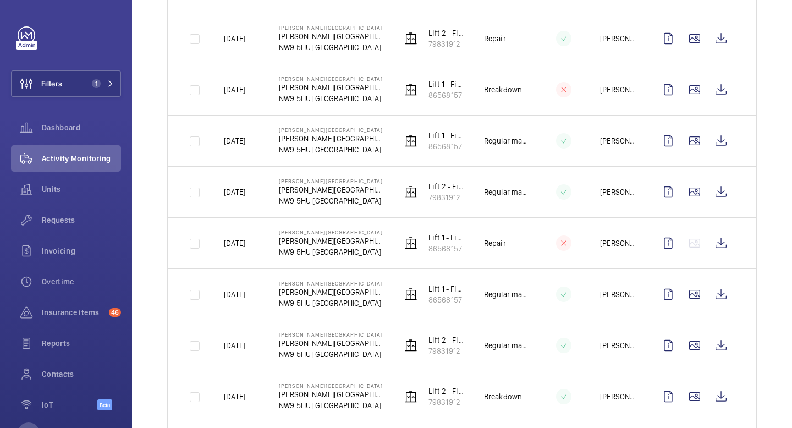
scroll to position [838, 0]
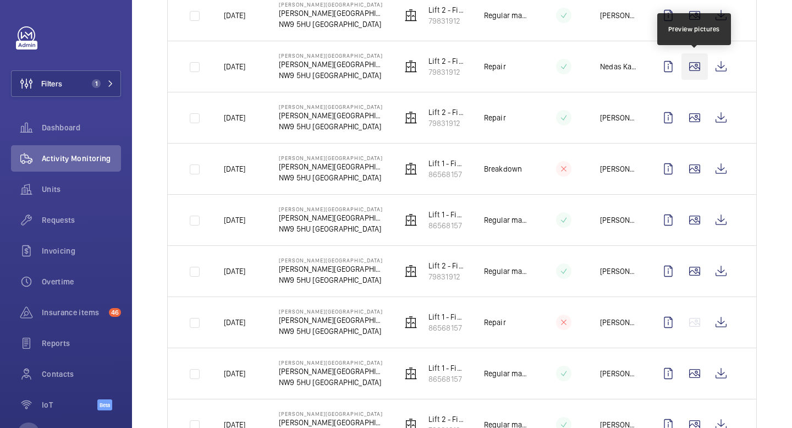
click at [695, 69] on wm-front-icon-button at bounding box center [695, 66] width 26 height 26
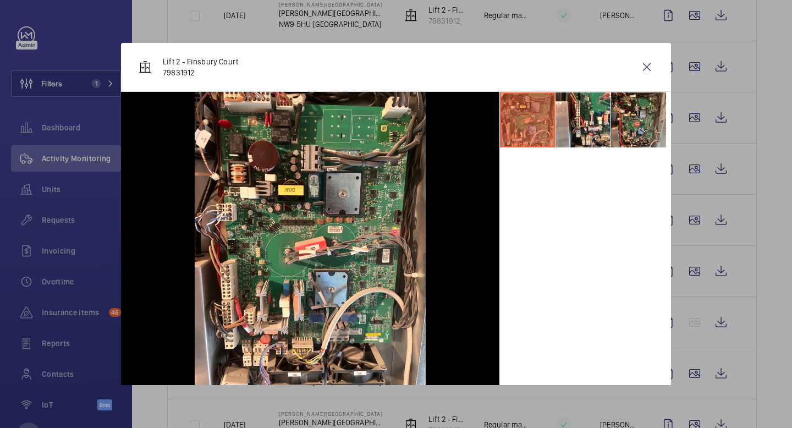
click at [694, 116] on div at bounding box center [396, 214] width 792 height 428
click at [694, 116] on wm-front-icon-button at bounding box center [695, 118] width 26 height 26
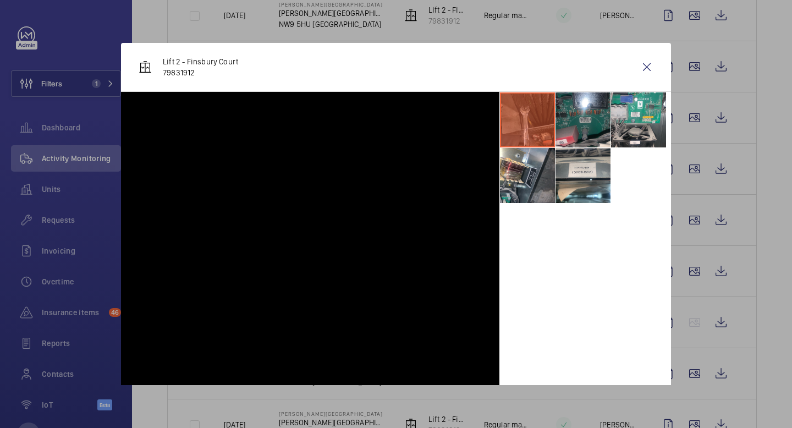
click at [694, 116] on div at bounding box center [396, 214] width 792 height 428
click at [694, 116] on wm-front-icon-button at bounding box center [695, 118] width 26 height 26
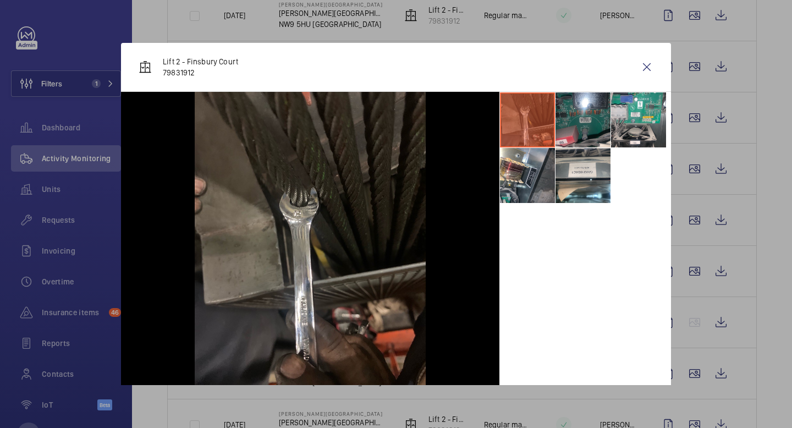
click at [694, 116] on div at bounding box center [396, 214] width 792 height 428
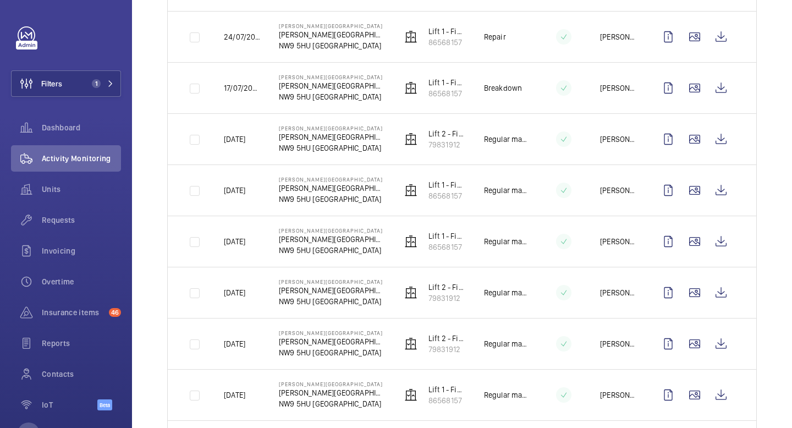
scroll to position [0, 0]
